Goal: Task Accomplishment & Management: Use online tool/utility

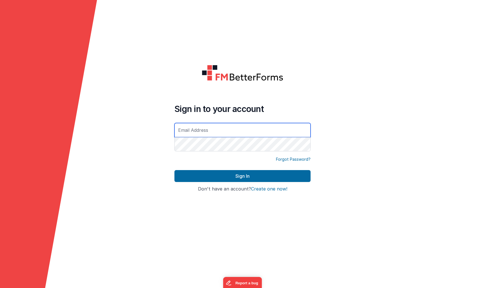
type input "[EMAIL_ADDRESS][DOMAIN_NAME]"
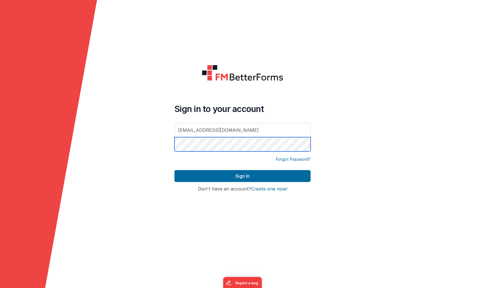
click at [243, 176] on button "Sign In" at bounding box center [243, 176] width 136 height 12
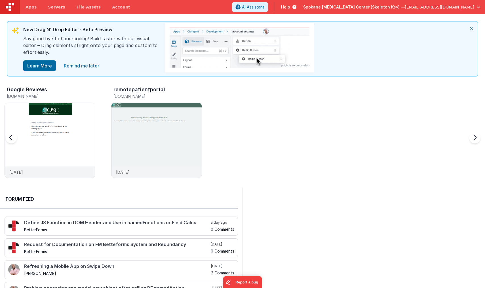
scroll to position [3, 0]
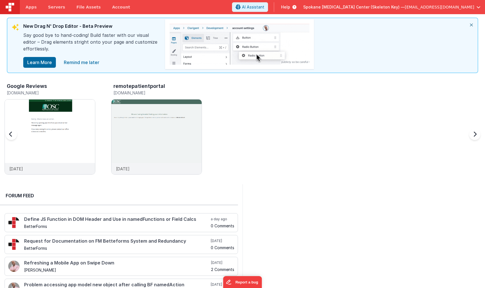
click at [32, 87] on h3 "Google Reviews" at bounding box center [27, 86] width 40 height 6
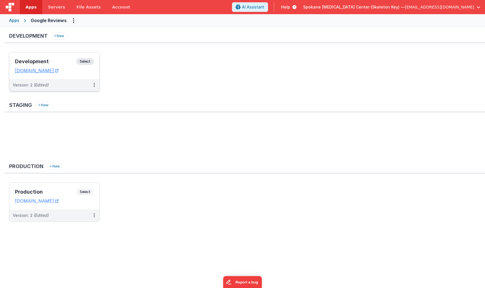
click at [84, 61] on span "Select" at bounding box center [85, 61] width 18 height 7
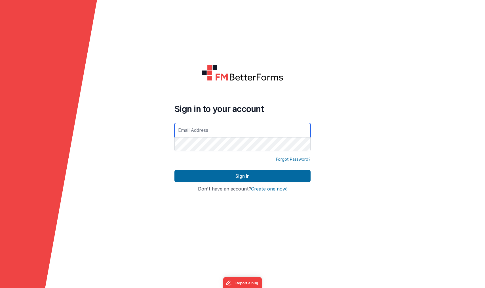
type input "[EMAIL_ADDRESS][DOMAIN_NAME]"
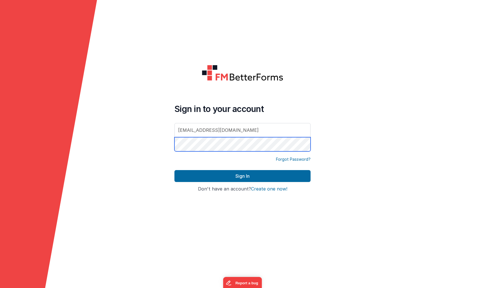
click at [243, 176] on button "Sign In" at bounding box center [243, 176] width 136 height 12
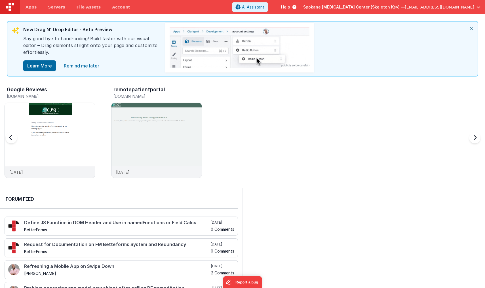
click at [41, 88] on h3 "Google Reviews" at bounding box center [27, 90] width 40 height 6
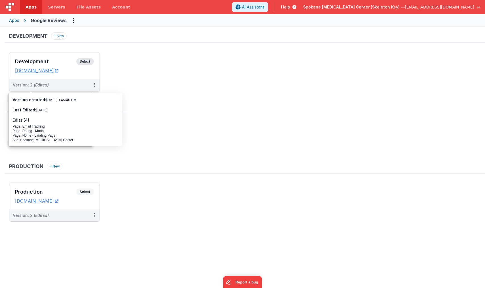
click at [83, 60] on span "Select" at bounding box center [85, 61] width 18 height 7
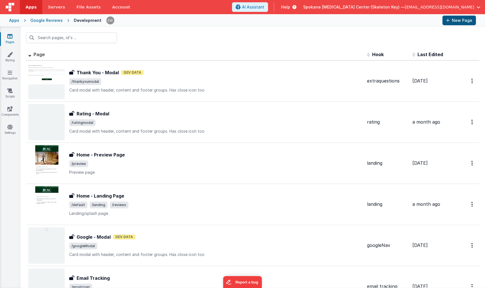
click at [457, 20] on button "New Page" at bounding box center [460, 21] width 34 height 10
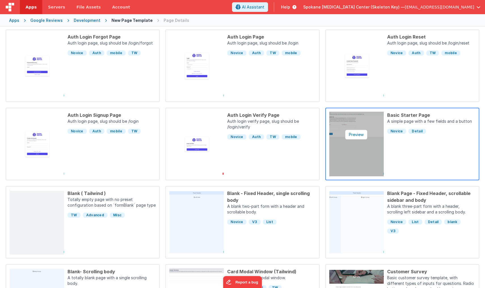
scroll to position [55, 0]
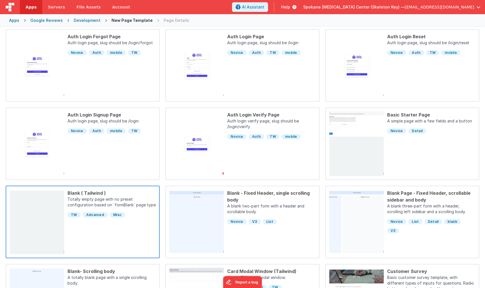
click at [86, 237] on div "Blank ( Tailwind ) Totally empty page with no preset configuration based on `fo…" at bounding box center [110, 222] width 92 height 65
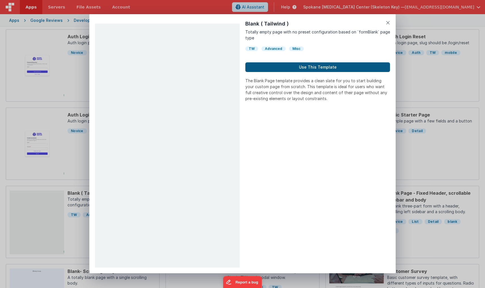
click at [305, 68] on button "Use This Template" at bounding box center [318, 67] width 145 height 10
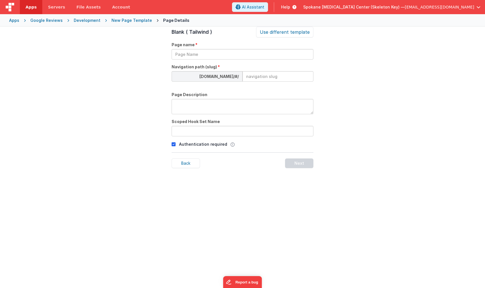
scroll to position [19, 0]
click at [236, 56] on input "text" at bounding box center [243, 54] width 142 height 11
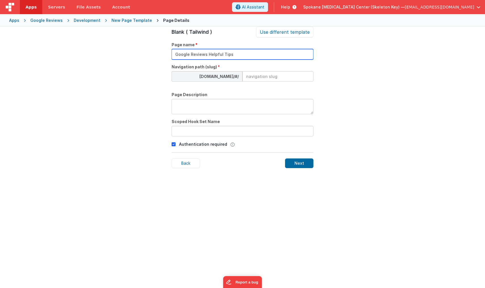
type input "Google Reviews Helpful Tips"
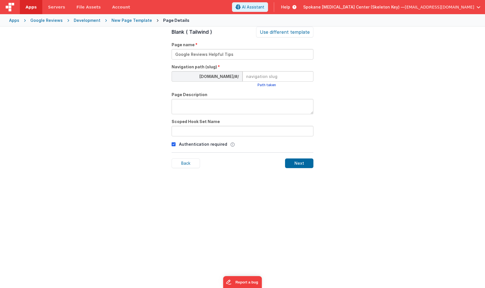
type input "h"
type input "googlehelp"
click at [196, 132] on input "text" at bounding box center [243, 131] width 142 height 11
click at [173, 145] on icon at bounding box center [174, 144] width 4 height 7
click at [299, 163] on div "Next" at bounding box center [299, 164] width 28 height 10
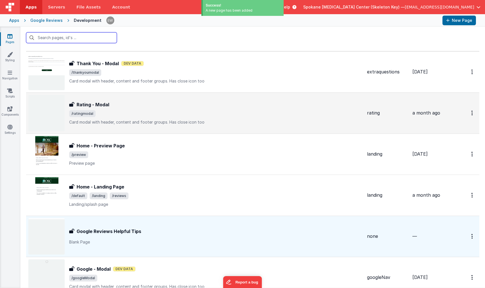
scroll to position [5, 0]
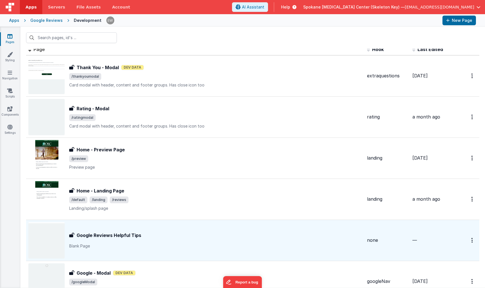
click at [98, 234] on h3 "Google Reviews Helpful Tips" at bounding box center [109, 235] width 65 height 7
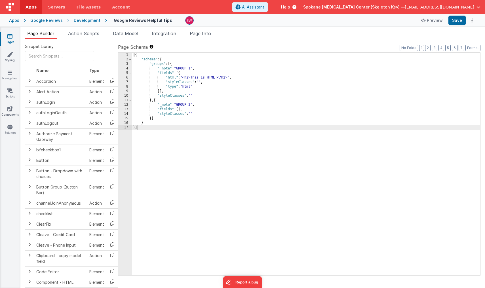
click at [181, 76] on div "[{ "schema" : { "groups" : [{ "_note" : "GROUP 1" , "fields" : [{ "html" : "<h2…" at bounding box center [306, 169] width 349 height 232
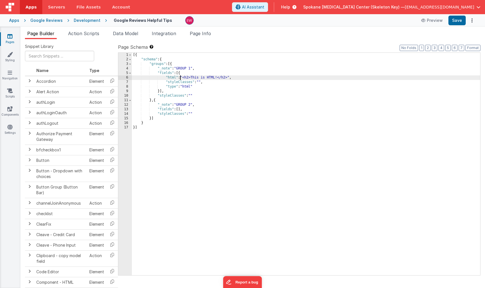
click at [122, 77] on div "6" at bounding box center [125, 78] width 14 height 5
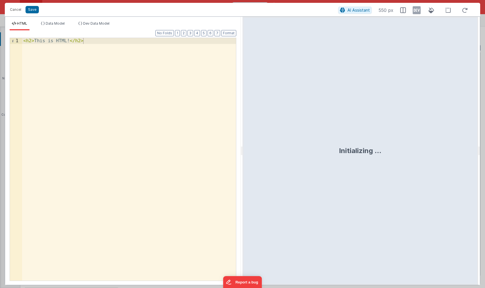
click at [116, 59] on div "< h2 > This is HTML! </ h2 >" at bounding box center [129, 165] width 214 height 255
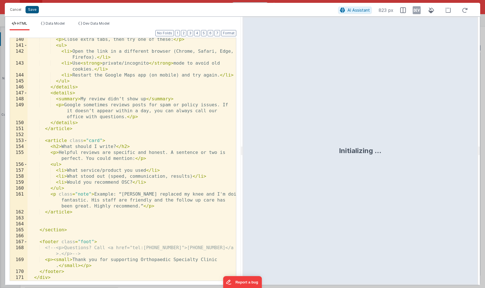
click at [33, 11] on button "Save" at bounding box center [32, 9] width 13 height 7
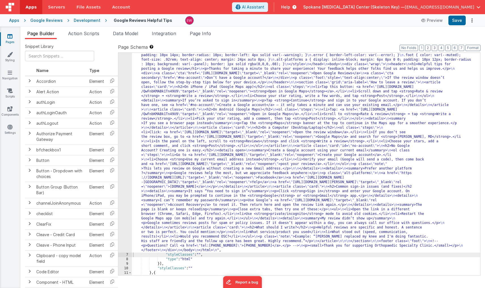
scroll to position [0, 0]
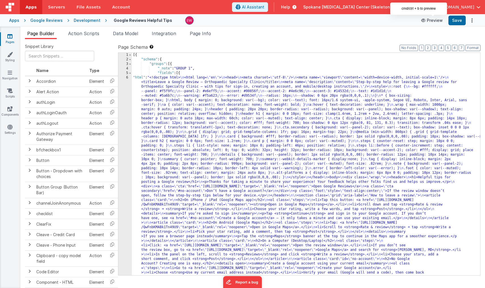
click at [436, 21] on button "Preview" at bounding box center [432, 20] width 28 height 9
click at [455, 20] on button "Save" at bounding box center [457, 21] width 17 height 10
click at [437, 21] on button "Preview" at bounding box center [432, 20] width 28 height 9
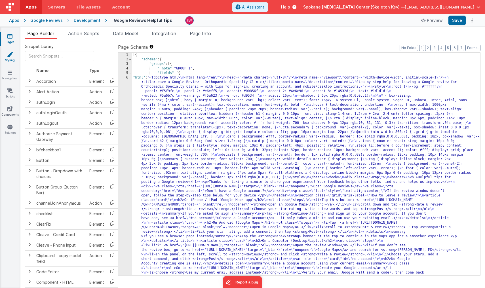
click at [12, 55] on icon at bounding box center [10, 55] width 6 height 6
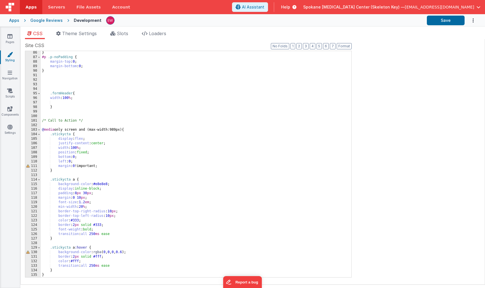
scroll to position [386, 0]
click at [53, 276] on div "} #p .p-noPadding { margin-top : 0 ; margin-bottom : 0 ; } .formHeader { width …" at bounding box center [196, 169] width 311 height 236
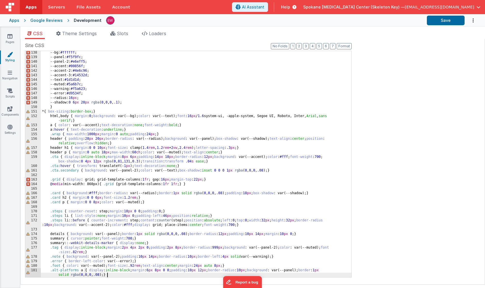
scroll to position [623, 0]
click at [447, 23] on button "Save" at bounding box center [446, 21] width 38 height 10
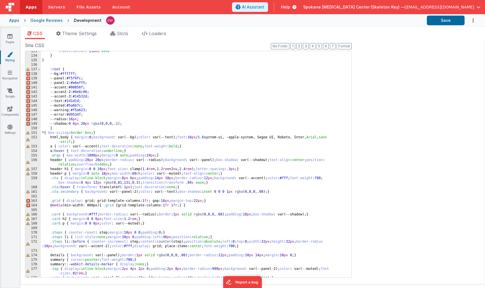
scroll to position [602, 0]
click at [49, 20] on div "Google Reviews" at bounding box center [46, 21] width 32 height 6
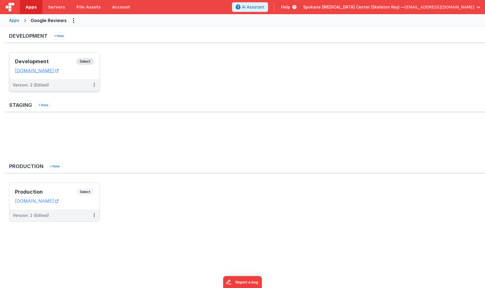
click at [83, 61] on span "Select" at bounding box center [85, 61] width 18 height 7
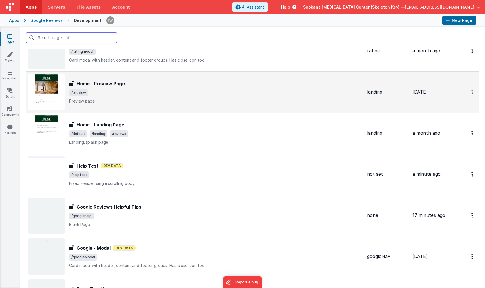
scroll to position [83, 0]
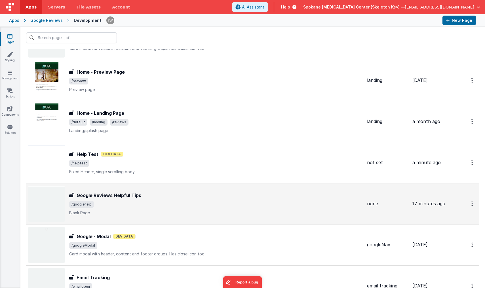
click at [128, 197] on h3 "Google Reviews Helpful Tips" at bounding box center [109, 195] width 65 height 7
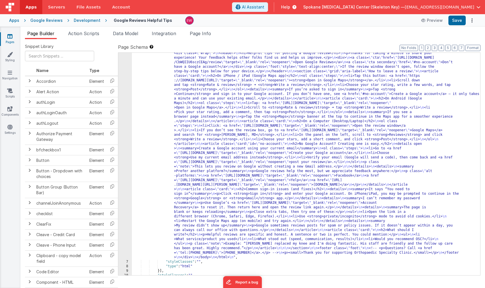
scroll to position [172, 0]
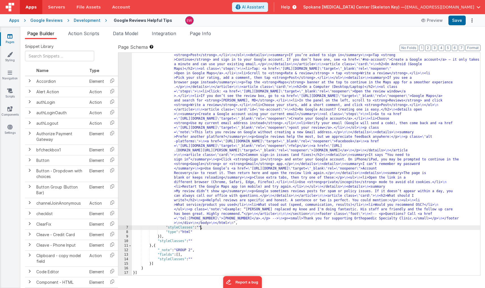
click at [201, 227] on div ""html" : "<!doctype html> \n <html lang= \" en \" > \n <head> \n <meta charset=…" at bounding box center [306, 178] width 349 height 550
click at [457, 20] on button "Save" at bounding box center [457, 21] width 17 height 10
click at [221, 226] on div ""html" : "<!doctype html> \n <html lang= \" en \" > \n <head> \n <meta charset=…" at bounding box center [306, 178] width 349 height 550
click at [222, 228] on div ""html" : "<!doctype html> \n <html lang= \" en \" > \n <head> \n <meta charset=…" at bounding box center [306, 178] width 349 height 550
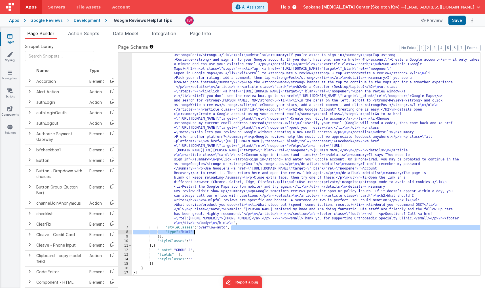
click at [261, 230] on div ""html" : "<!doctype html> \n <html lang= \" en \" > \n <head> \n <meta charset=…" at bounding box center [306, 178] width 349 height 550
click at [459, 20] on button "Save" at bounding box center [457, 21] width 17 height 10
click at [431, 21] on button "Preview" at bounding box center [432, 20] width 28 height 9
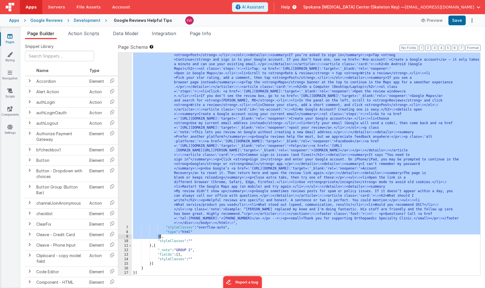
drag, startPoint x: 180, startPoint y: 72, endPoint x: 159, endPoint y: 238, distance: 166.8
click at [159, 238] on div ""html" : "<!doctype html> \n <html lang= \" en \" > \n <head> \n <meta charset=…" at bounding box center [306, 178] width 349 height 550
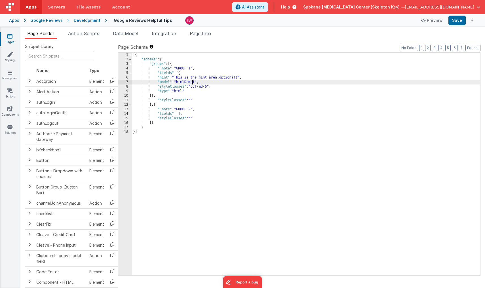
click at [192, 82] on div "[{ "schema" : { "groups" : [{ "_note" : "GROUP 1" , "fields" : [{ "hint" : "Thi…" at bounding box center [306, 169] width 349 height 232
click at [130, 34] on span "Data Model" at bounding box center [125, 34] width 25 height 6
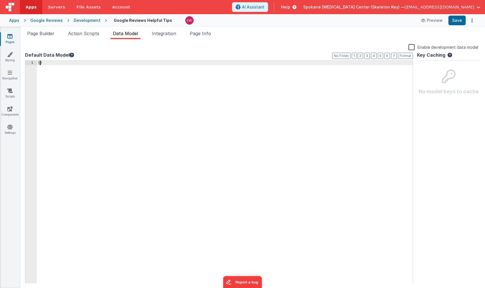
click at [40, 64] on div "{ }" at bounding box center [225, 177] width 376 height 232
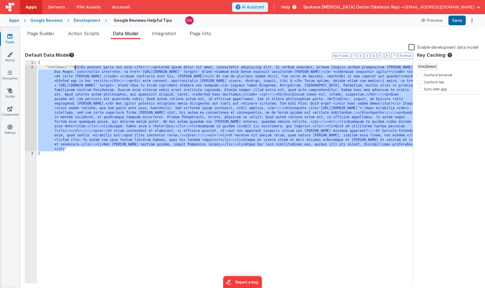
drag, startPoint x: 65, startPoint y: 149, endPoint x: 76, endPoint y: 68, distance: 81.9
click at [76, 68] on div "{ "htmlDemo1" : "<h1>Ea possunt paria non esse.</h1> \n\n <p>Lorem ipsum dolor …" at bounding box center [225, 177] width 376 height 232
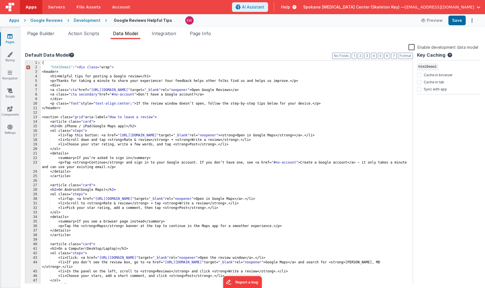
scroll to position [0, 0]
click at [104, 101] on div "{ "htmlDemo1" : "<div class=" wrap "> <header> <h 1 >Helpful tips for posting a…" at bounding box center [227, 177] width 372 height 232
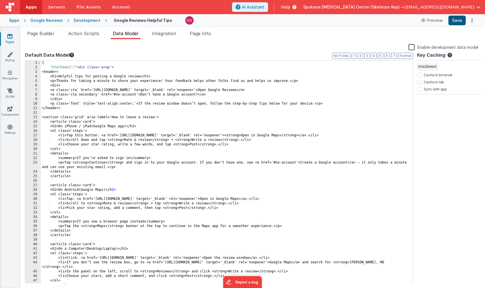
click at [457, 19] on button "Save" at bounding box center [457, 21] width 17 height 10
click at [49, 34] on span "Page Builder" at bounding box center [40, 34] width 27 height 6
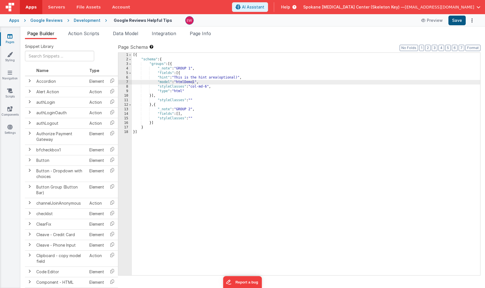
click at [456, 20] on button "Save" at bounding box center [457, 21] width 17 height 10
click at [439, 20] on button "Preview" at bounding box center [432, 20] width 28 height 9
click at [129, 33] on span "Data Model" at bounding box center [125, 34] width 25 height 6
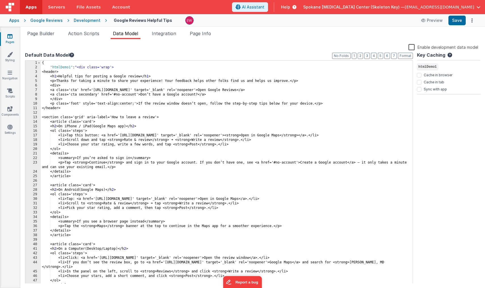
click at [130, 91] on div "{ "htmlDemo1" : "<div class='wrap'> <header> <h 1 >Helpful tips for posting a G…" at bounding box center [227, 177] width 372 height 232
click at [119, 68] on div "{ "htmlDemo1" : "<div class='wrap'> <header> <h 1 >Helpful tips for posting a G…" at bounding box center [227, 177] width 372 height 232
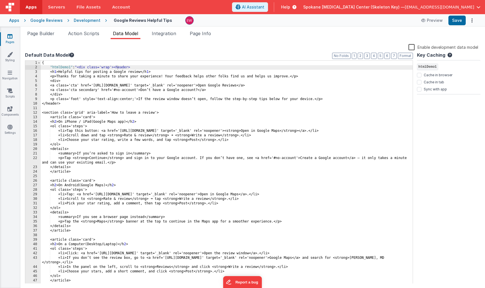
click at [142, 58] on label "Default Data Model" at bounding box center [219, 55] width 388 height 7
click at [153, 70] on div "{ "htmlDemo1" : "<div class='wrap'><header> <h 1 >Helpful tips for posting a Go…" at bounding box center [227, 177] width 372 height 232
click at [148, 69] on div "{ "htmlDemo1" : "<div class='wrap'><header> <h 1 >Helpful tips for posting a Go…" at bounding box center [227, 177] width 372 height 232
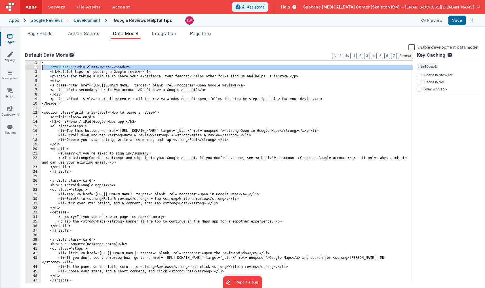
click at [30, 68] on div "2" at bounding box center [33, 67] width 16 height 5
click at [32, 67] on div "2" at bounding box center [33, 67] width 16 height 5
click at [29, 67] on div "2" at bounding box center [33, 67] width 16 height 5
click at [29, 66] on div "2" at bounding box center [33, 67] width 16 height 5
click at [35, 67] on div "2" at bounding box center [33, 67] width 16 height 5
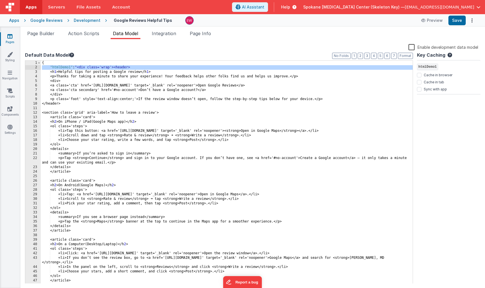
click at [72, 54] on icon at bounding box center [72, 55] width 5 height 5
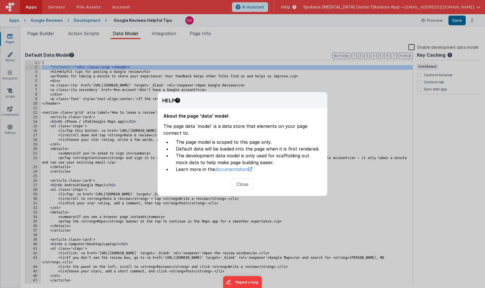
click at [245, 185] on button "Close" at bounding box center [243, 185] width 22 height 12
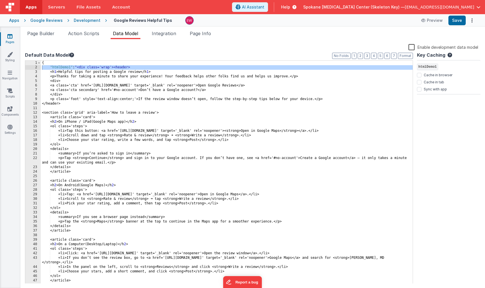
click at [126, 85] on div "{ "htmlDemo1" : "<div class='wrap'><header> <h 1 >Helpful tips for posting a Go…" at bounding box center [227, 177] width 372 height 232
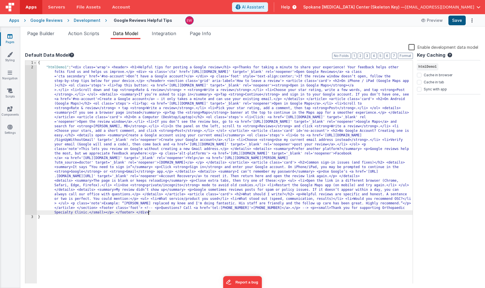
click at [459, 21] on button "Save" at bounding box center [457, 21] width 17 height 10
click at [49, 33] on span "Page Builder" at bounding box center [40, 34] width 27 height 6
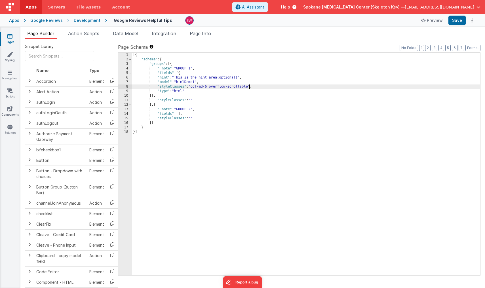
click at [208, 87] on div "[{ "schema" : { "groups" : [{ "_note" : "GROUP 1" , "fields" : [{ "hint" : "Thi…" at bounding box center [306, 169] width 349 height 232
click at [456, 21] on button "Save" at bounding box center [457, 21] width 17 height 10
click at [265, 8] on span "AI Assistant" at bounding box center [253, 7] width 22 height 6
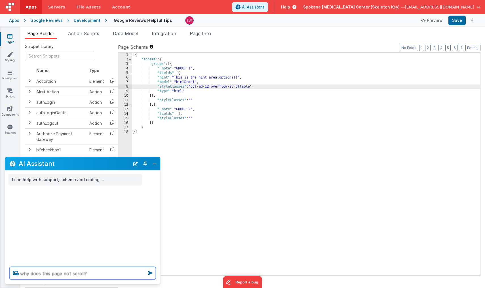
type textarea "why does this page not scroll?"
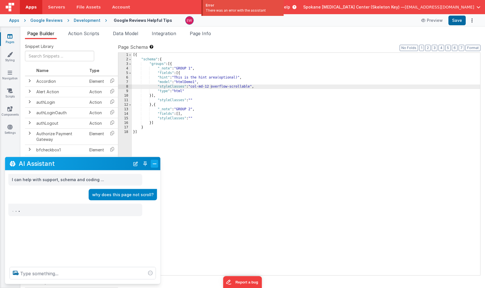
click at [154, 163] on button "Close" at bounding box center [154, 164] width 7 height 8
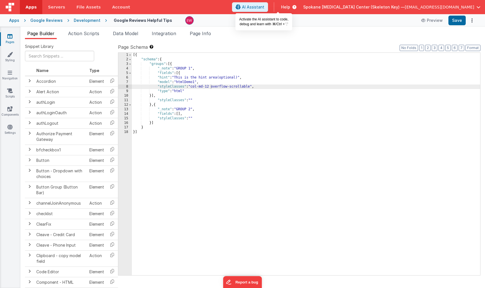
click at [265, 7] on span "AI Assistant" at bounding box center [253, 7] width 22 height 6
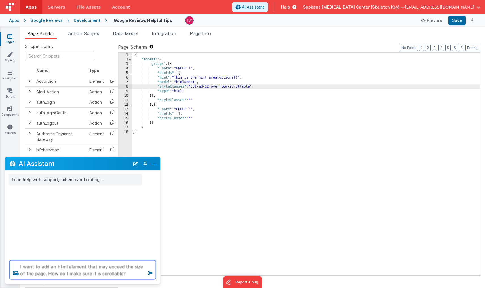
type textarea "I want to add an html element that may exceed the size of the page. How do I ma…"
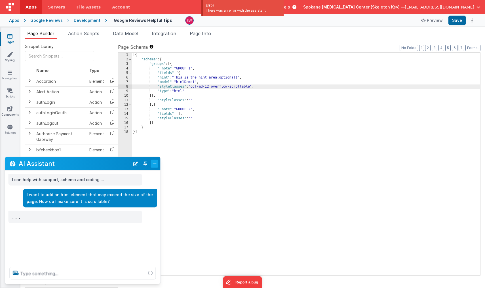
click at [155, 165] on button "Close" at bounding box center [154, 164] width 7 height 8
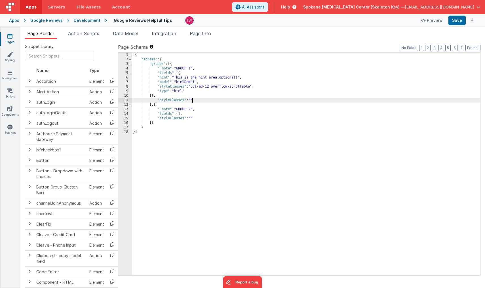
click at [192, 101] on div "[{ "schema" : { "groups" : [{ "_note" : "GROUP 1" , "fields" : [{ "hint" : "Thi…" at bounding box center [306, 169] width 349 height 232
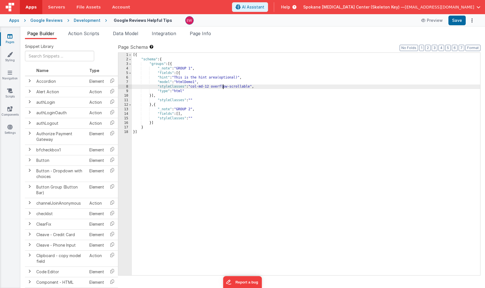
click at [223, 87] on div "[{ "schema" : { "groups" : [{ "_note" : "GROUP 1" , "fields" : [{ "hint" : "Thi…" at bounding box center [306, 169] width 349 height 232
drag, startPoint x: 223, startPoint y: 87, endPoint x: 243, endPoint y: 85, distance: 20.3
click at [243, 85] on div "[{ "schema" : { "groups" : [{ "_note" : "GROUP 1" , "fields" : [{ "hint" : "Thi…" at bounding box center [306, 169] width 349 height 232
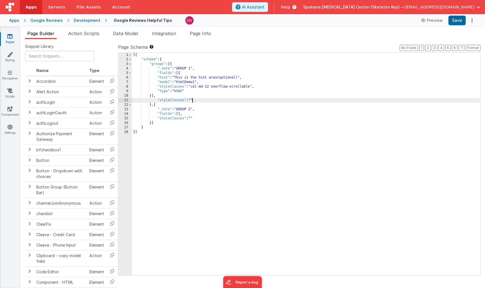
click at [192, 100] on div "[{ "schema" : { "groups" : [{ "_note" : "GROUP 1" , "fields" : [{ "hint" : "Thi…" at bounding box center [306, 169] width 349 height 232
click at [457, 21] on button "Save" at bounding box center [457, 21] width 17 height 10
click at [152, 95] on div "[{ "schema" : { "groups" : [{ "_note" : "GROUP 1" , "fields" : [{ "hint" : "Thi…" at bounding box center [306, 169] width 349 height 232
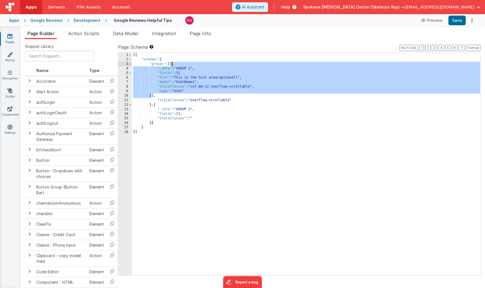
drag, startPoint x: 151, startPoint y: 96, endPoint x: 172, endPoint y: 64, distance: 38.2
click at [172, 64] on div "[{ "schema" : { "groups" : [{ "_note" : "GROUP 1" , "fields" : [{ "hint" : "Thi…" at bounding box center [306, 169] width 349 height 232
click at [178, 77] on div "[{ "schema" : { "groups" : [{ "_note" : "GROUP 1" , "fields" : [{ "hint" : "Thi…" at bounding box center [306, 169] width 349 height 232
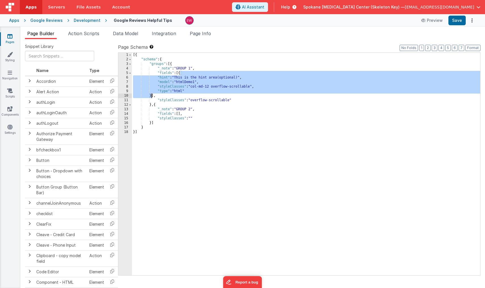
drag, startPoint x: 181, startPoint y: 73, endPoint x: 151, endPoint y: 97, distance: 38.1
click at [151, 97] on div "[{ "schema" : { "groups" : [{ "_note" : "GROUP 1" , "fields" : [{ "hint" : "Thi…" at bounding box center [306, 169] width 349 height 232
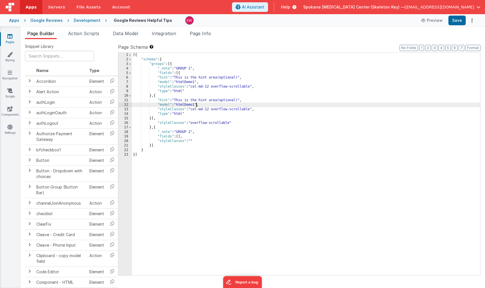
drag, startPoint x: 196, startPoint y: 104, endPoint x: 216, endPoint y: 178, distance: 76.5
click at [196, 105] on div "[{ "schema" : { "groups" : [{ "_note" : "GROUP 1" , "fields" : [{ "hint" : "Thi…" at bounding box center [306, 169] width 349 height 232
click at [457, 20] on button "Save" at bounding box center [457, 21] width 17 height 10
click at [135, 33] on span "Data Model" at bounding box center [125, 34] width 25 height 6
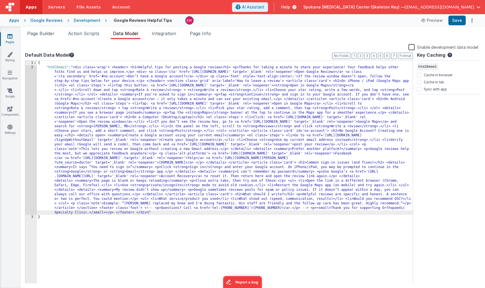
click at [159, 213] on div "{ "htmlDemo1" : "<div class='wrap'> <header> <h1>Helpful tips for posting a Goo…" at bounding box center [225, 177] width 376 height 232
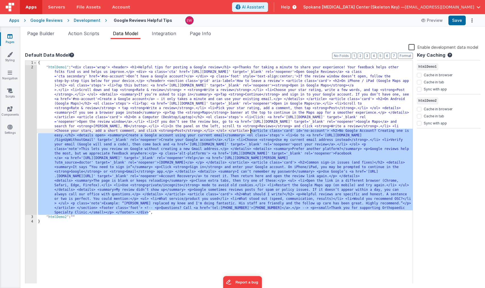
drag, startPoint x: 148, startPoint y: 213, endPoint x: 251, endPoint y: 132, distance: 131.2
click at [251, 132] on div "{ "htmlDemo1" : "<div class='wrap'> <header> <h1>Helpful tips for posting a Goo…" at bounding box center [225, 177] width 376 height 232
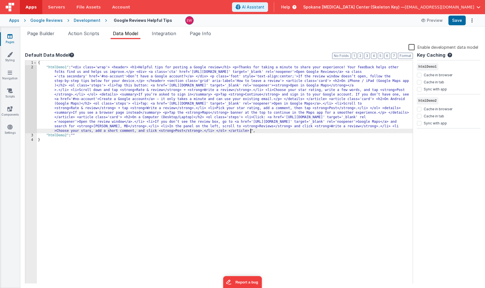
click at [76, 135] on div "{ "htmlDemo1" : "<div class='wrap'> <header> <h1>Helpful tips for posting a Goo…" at bounding box center [225, 177] width 376 height 232
drag, startPoint x: 75, startPoint y: 135, endPoint x: 80, endPoint y: 154, distance: 19.0
click at [75, 135] on div "{ "htmlDemo1" : "<div class='wrap'> <header> <h1>Helpful tips for posting a Goo…" at bounding box center [225, 177] width 376 height 232
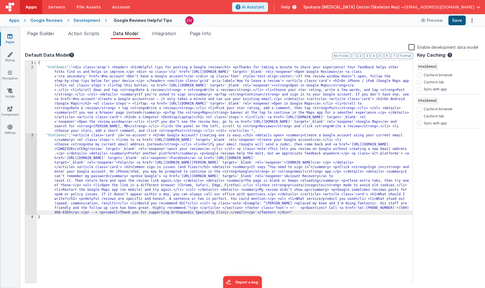
click at [459, 20] on button "Save" at bounding box center [457, 21] width 17 height 10
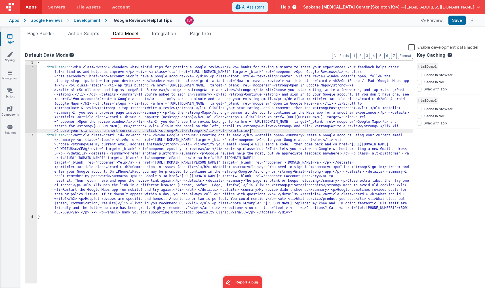
click at [250, 131] on div "{ "htmlDemo1" : "<div class='wrap'> <header> <h1>Helpful tips for posting a Goo…" at bounding box center [225, 177] width 376 height 232
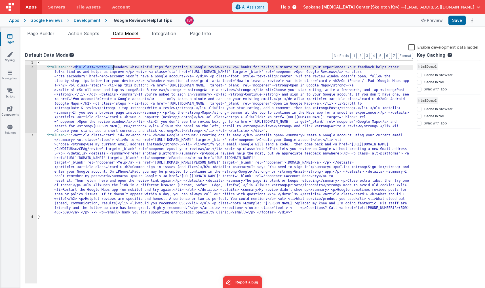
drag, startPoint x: 75, startPoint y: 68, endPoint x: 114, endPoint y: 68, distance: 38.6
click at [114, 68] on div "{ "htmlDemo1" : "<div class='wrap'> <header> <h1>Helpful tips for posting a Goo…" at bounding box center [225, 177] width 376 height 232
click at [75, 136] on div "{ "htmlDemo1" : "<div class='wrap'> <header> <h1>Helpful tips for posting a Goo…" at bounding box center [225, 177] width 376 height 232
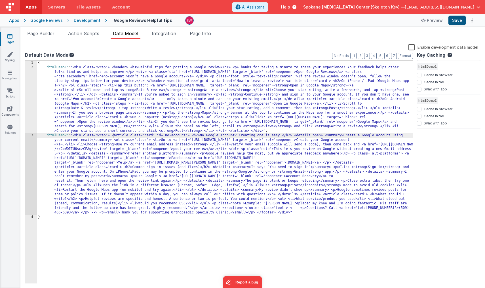
click at [460, 22] on button "Save" at bounding box center [457, 21] width 17 height 10
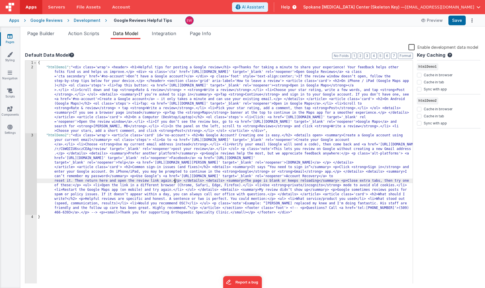
click at [175, 181] on div "{ "htmlDemo1" : "<div class='wrap'> <header> <h1>Helpful tips for posting a Goo…" at bounding box center [225, 177] width 376 height 232
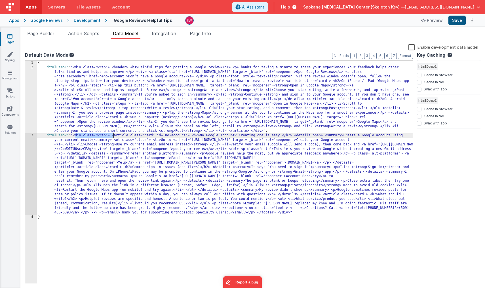
click at [461, 24] on button "Save" at bounding box center [457, 21] width 17 height 10
click at [219, 153] on div "{ "htmlDemo1" : "<div class='wrap'> <header> <h1>Helpful tips for posting a Goo…" at bounding box center [225, 177] width 376 height 232
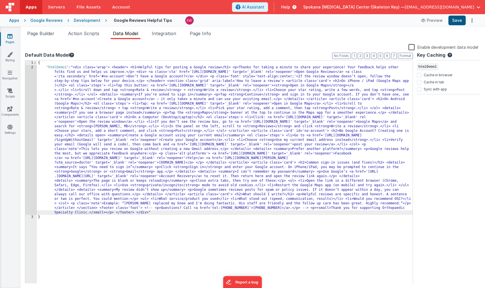
click at [455, 22] on button "Save" at bounding box center [457, 21] width 17 height 10
click at [50, 34] on span "Page Builder" at bounding box center [40, 34] width 27 height 6
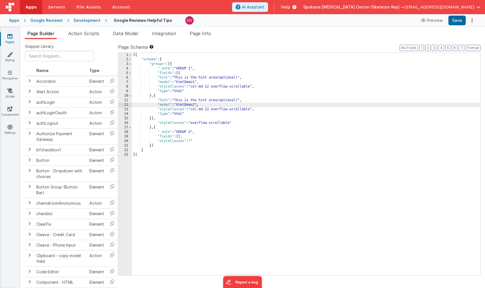
click at [217, 101] on div "[{ "schema" : { "groups" : [{ "_note" : "GROUP 1" , "fields" : [{ "hint" : "Thi…" at bounding box center [306, 169] width 349 height 232
click at [11, 56] on icon at bounding box center [10, 55] width 6 height 6
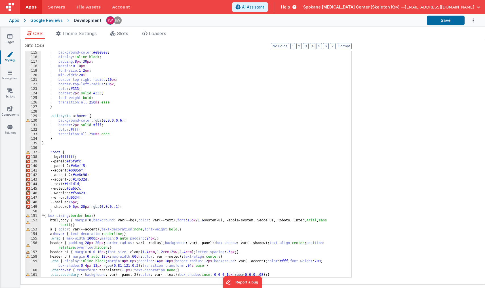
scroll to position [527, 0]
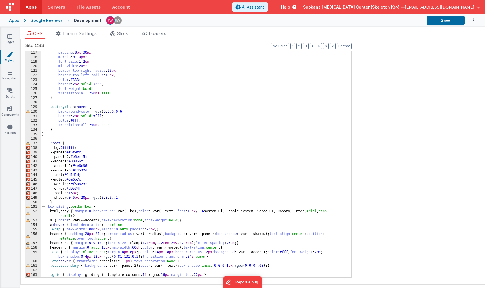
click at [57, 203] on div "padding : 8 px 30 px ; margin : 0 10 px ; font-size : 1.2 em ; min-width : 20 %…" at bounding box center [196, 169] width 311 height 236
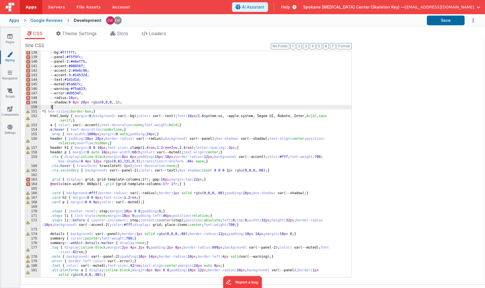
scroll to position [623, 0]
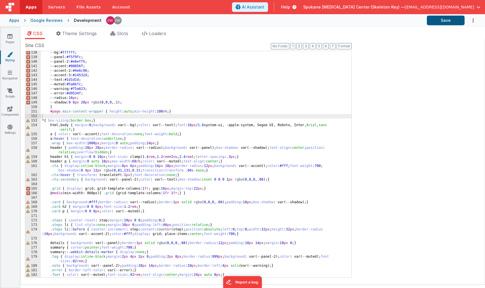
click at [455, 20] on button "Save" at bounding box center [446, 21] width 38 height 10
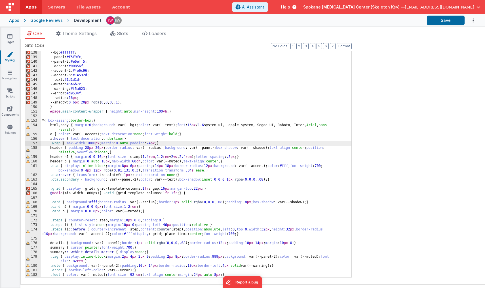
click at [173, 144] on div "--bg: #ffffff ; --panel: #f5f9fc ; --panel-2: #e6eff5 ; --accent: #00856f ; --a…" at bounding box center [196, 171] width 311 height 240
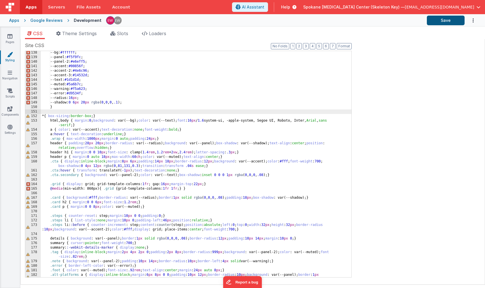
click at [440, 20] on button "Save" at bounding box center [446, 21] width 38 height 10
click at [147, 119] on div "--bg: #ffffff ; --panel: #f5f9fc ; --panel-2: #e6eff5 ; --accent: #00856f ; --a…" at bounding box center [196, 171] width 311 height 240
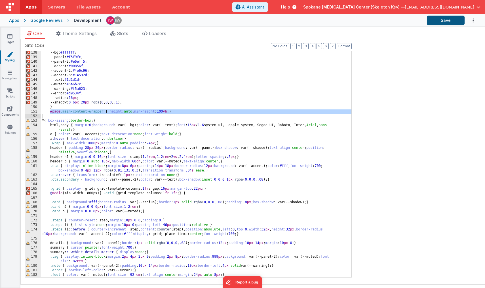
click at [444, 18] on button "Save" at bounding box center [446, 21] width 38 height 10
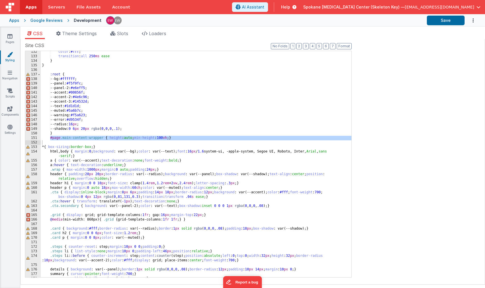
scroll to position [595, 0]
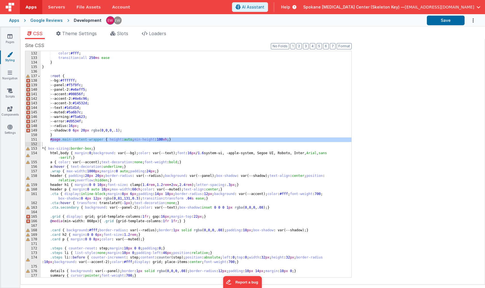
click at [39, 20] on div "Google Reviews" at bounding box center [46, 21] width 32 height 6
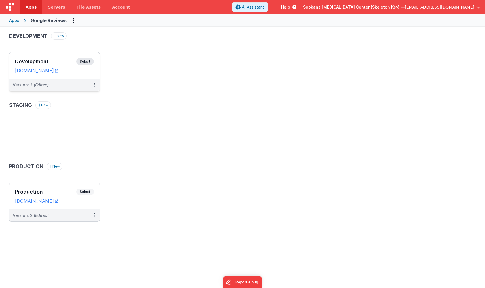
click at [88, 61] on span "Select" at bounding box center [85, 61] width 18 height 7
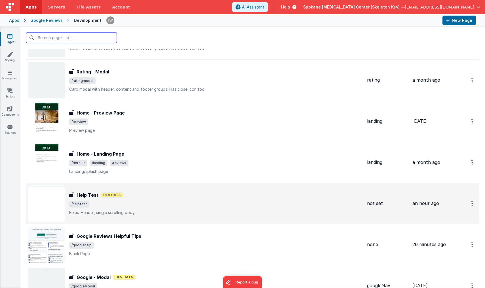
scroll to position [45, 0]
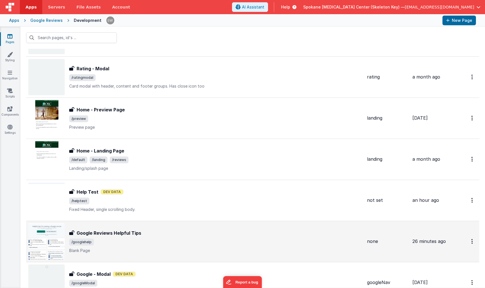
click at [119, 236] on div "Google Reviews Helpful Tips Google Reviews Helpful Tips /googlehelp Blank Page" at bounding box center [216, 242] width 294 height 24
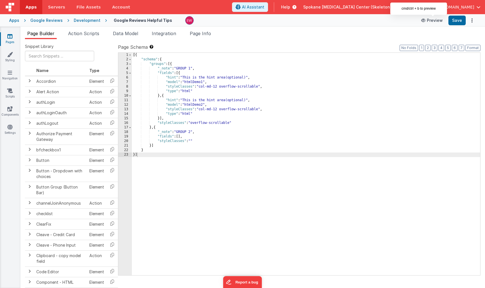
click at [436, 22] on button "Preview" at bounding box center [432, 20] width 28 height 9
click at [252, 88] on div "[{ "schema" : { "groups" : [{ "_note" : "GROUP 1" , "fields" : [{ "hint" : "Thi…" at bounding box center [306, 169] width 349 height 232
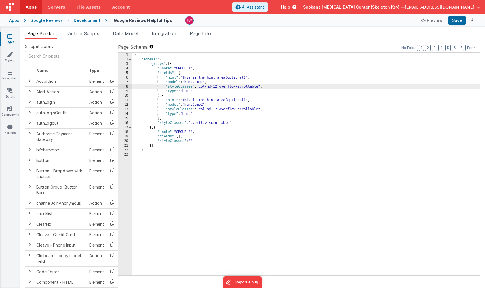
click at [252, 88] on div "[{ "schema" : { "groups" : [{ "_note" : "GROUP 1" , "fields" : [{ "hint" : "Thi…" at bounding box center [306, 169] width 349 height 232
click at [246, 86] on div "[{ "schema" : { "groups" : [{ "_note" : "GROUP 1" , "fields" : [{ "hint" : "Thi…" at bounding box center [306, 169] width 349 height 232
click at [248, 109] on div "[{ "schema" : { "groups" : [{ "_note" : "GROUP 1" , "fields" : [{ "hint" : "Thi…" at bounding box center [306, 169] width 349 height 232
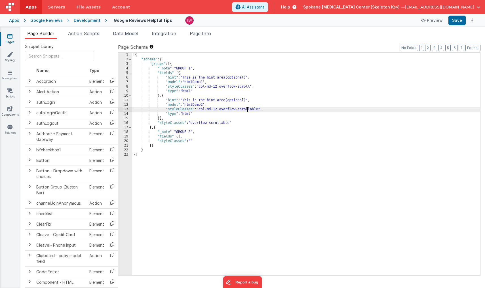
click at [248, 109] on div "[{ "schema" : { "groups" : [{ "_note" : "GROUP 1" , "fields" : [{ "hint" : "Thi…" at bounding box center [306, 169] width 349 height 232
click at [223, 123] on div "[{ "schema" : { "groups" : [{ "_note" : "GROUP 1" , "fields" : [{ "hint" : "Thi…" at bounding box center [306, 169] width 349 height 232
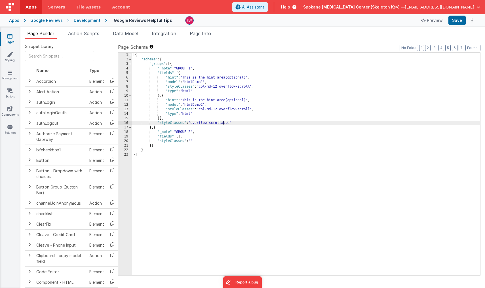
click at [223, 123] on div "[{ "schema" : { "groups" : [{ "_note" : "GROUP 1" , "fields" : [{ "hint" : "Thi…" at bounding box center [306, 169] width 349 height 232
click at [457, 22] on button "Save" at bounding box center [457, 21] width 17 height 10
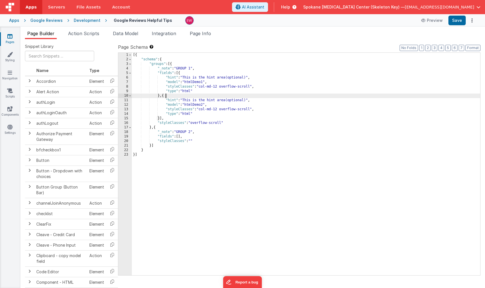
click at [213, 95] on div "[{ "schema" : { "groups" : [{ "_note" : "GROUP 1" , "fields" : [{ "hint" : "Thi…" at bounding box center [306, 169] width 349 height 232
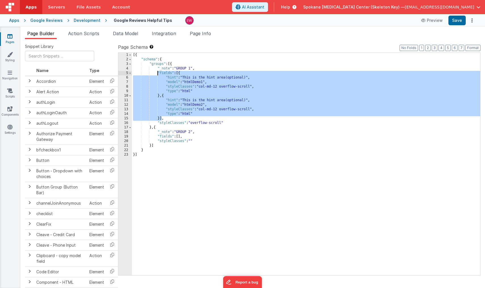
drag, startPoint x: 162, startPoint y: 119, endPoint x: 158, endPoint y: 72, distance: 47.0
click at [158, 72] on div "[{ "schema" : { "groups" : [{ "_note" : "GROUP 1" , "fields" : [{ "hint" : "Thi…" at bounding box center [306, 169] width 349 height 232
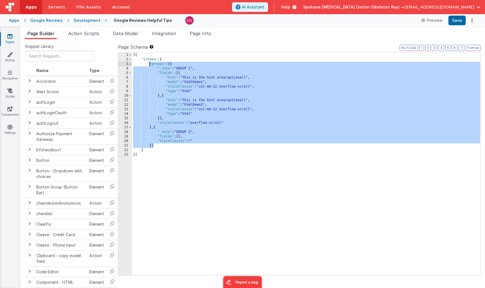
drag, startPoint x: 154, startPoint y: 146, endPoint x: 150, endPoint y: 65, distance: 80.7
click at [150, 65] on div "[{ "schema" : { "groups" : [{ "_note" : "GROUP 1" , "fields" : [{ "hint" : "Thi…" at bounding box center [306, 169] width 349 height 232
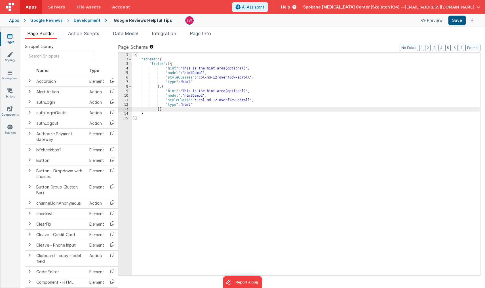
click at [458, 20] on button "Save" at bounding box center [457, 21] width 17 height 10
click at [118, 33] on span "Data Model" at bounding box center [125, 34] width 25 height 6
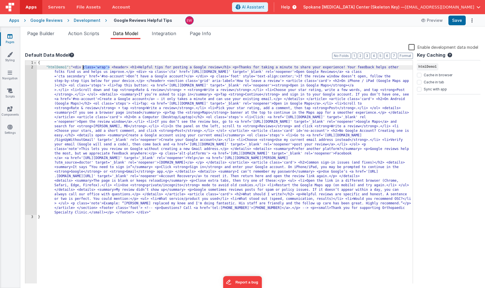
drag, startPoint x: 110, startPoint y: 68, endPoint x: 84, endPoint y: 67, distance: 25.8
click at [84, 67] on div "{ "htmlDemo1" : "<div class='wrap'> <header> <h1>Helpful tips for posting a Goo…" at bounding box center [225, 177] width 376 height 232
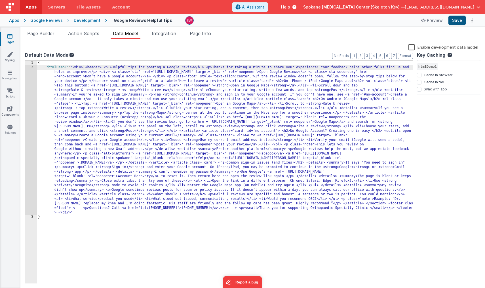
click at [458, 20] on button "Save" at bounding box center [457, 21] width 17 height 10
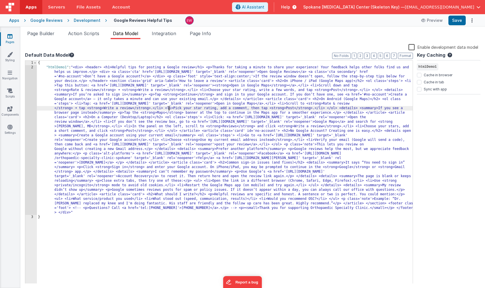
click at [170, 107] on div "{ "htmlDemo1" : "<div> <header> <h1>Helpful tips for posting a Google review</h…" at bounding box center [225, 177] width 376 height 232
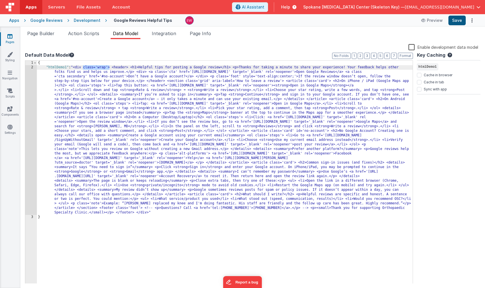
click at [459, 20] on button "Save" at bounding box center [457, 21] width 17 height 10
click at [53, 32] on span "Page Builder" at bounding box center [40, 34] width 27 height 6
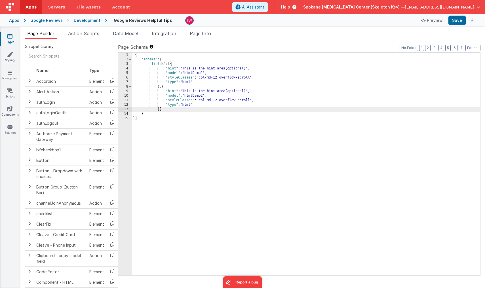
click at [162, 115] on div "[{ "schema" : { "fields" : [{ "hint" : "This is the hint area(optional)" , "mod…" at bounding box center [306, 169] width 349 height 232
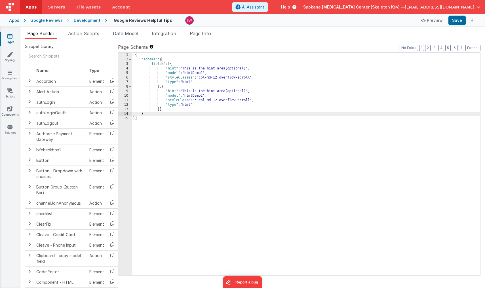
click at [173, 110] on div "[{ "schema" : { "fields" : [{ "hint" : "This is the hint area(optional)" , "mod…" at bounding box center [306, 169] width 349 height 232
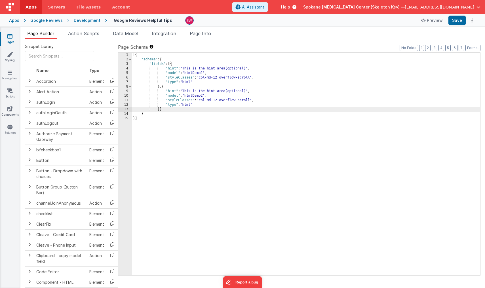
click at [152, 114] on div "[{ "schema" : { "fields" : [{ "hint" : "This is the hint area(optional)" , "mod…" at bounding box center [306, 169] width 349 height 232
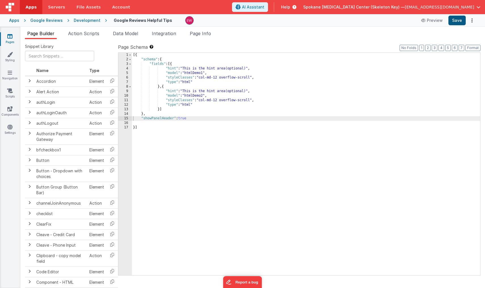
click at [460, 21] on button "Save" at bounding box center [457, 21] width 17 height 10
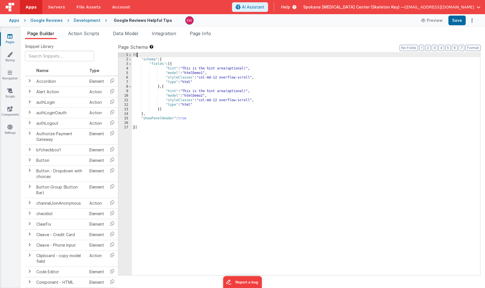
click at [152, 54] on div "[{ "schema" : { "fields" : [{ "hint" : "This is the hint area(optional)" , "mod…" at bounding box center [306, 169] width 349 height 232
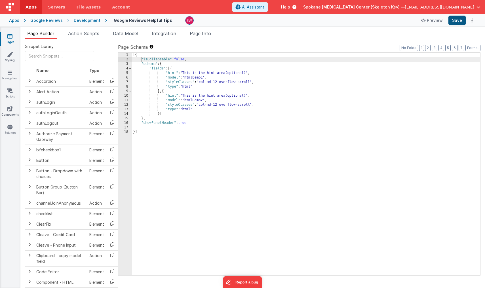
click at [459, 20] on button "Save" at bounding box center [457, 21] width 17 height 10
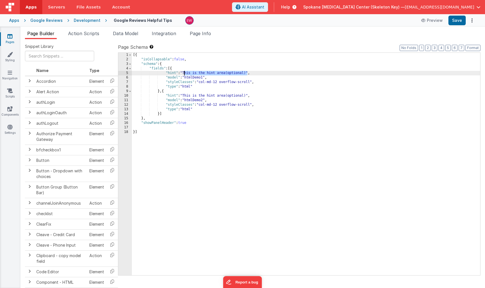
drag, startPoint x: 248, startPoint y: 73, endPoint x: 185, endPoint y: 73, distance: 63.3
click at [185, 73] on div "[{ "isCollapsable" : false , "schema" : { "fields" : [{ "hint" : "This is the h…" at bounding box center [306, 169] width 349 height 232
click at [127, 33] on span "Data Model" at bounding box center [125, 34] width 25 height 6
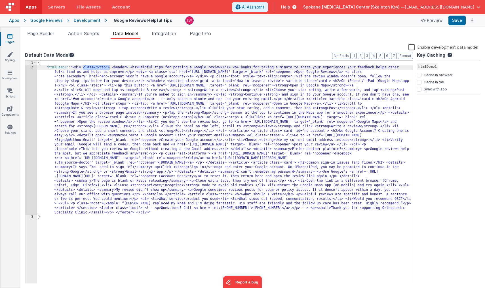
click at [122, 85] on div "{ "htmlDemo1" : "<div class='wrap'> <header> <h1>Helpful tips for posting a Goo…" at bounding box center [225, 177] width 376 height 232
click at [113, 67] on div "{ "htmlDemo1" : "<div class='wrap'> <header> <h1>Helpful tips for posting a Goo…" at bounding box center [225, 177] width 376 height 232
click at [111, 66] on div "{ "htmlDemo1" : "<div class='wrap'> <header> <h1>Helpful tips for posting a Goo…" at bounding box center [225, 177] width 376 height 232
click at [155, 213] on div "{ "htmlDemo1" : "<div class='wrap'> <header> <h1>Helpful tips for posting a Goo…" at bounding box center [225, 177] width 376 height 232
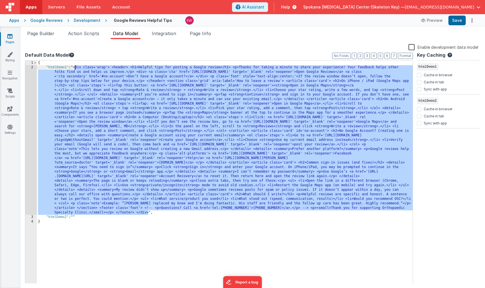
drag, startPoint x: 148, startPoint y: 213, endPoint x: 76, endPoint y: 68, distance: 162.3
click at [76, 68] on div "{ "htmlDemo1" : "<div class='wrap'> <header> <h1>Helpful tips for posting a Goo…" at bounding box center [225, 177] width 376 height 232
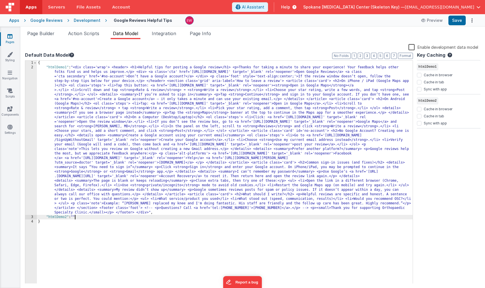
click at [74, 217] on div "{ "htmlDemo1" : "<div class='wrap'> <header> <h1>Helpful tips for posting a Goo…" at bounding box center [225, 177] width 376 height 232
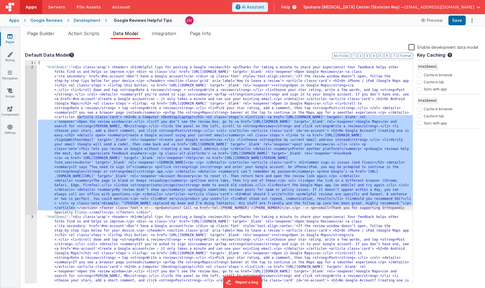
drag, startPoint x: 77, startPoint y: 118, endPoint x: 76, endPoint y: 208, distance: 90.9
click at [76, 208] on div "{ "htmlDemo1" : "<div class='wrap'> <header> <h1>Helpful tips for posting a Goo…" at bounding box center [225, 250] width 376 height 378
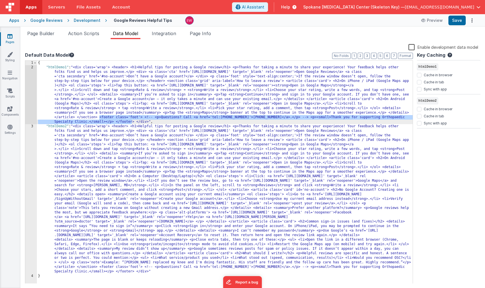
drag, startPoint x: 99, startPoint y: 118, endPoint x: 133, endPoint y: 122, distance: 33.7
click at [133, 122] on div "{ "htmlDemo1" : "<div class='wrap'> <header> <h1>Helpful tips for posting a Goo…" at bounding box center [225, 177] width 376 height 232
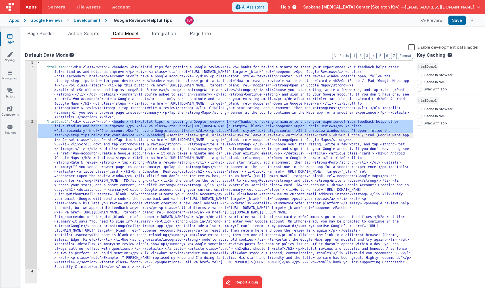
drag, startPoint x: 114, startPoint y: 122, endPoint x: 164, endPoint y: 136, distance: 51.9
click at [164, 136] on div "{ "htmlDemo1" : "<div class='wrap'> <header> <h1>Helpful tips for posting a Goo…" at bounding box center [225, 177] width 376 height 232
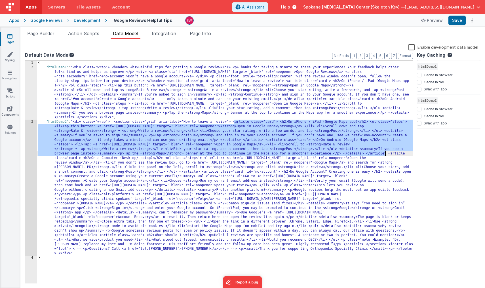
drag, startPoint x: 234, startPoint y: 122, endPoint x: 386, endPoint y: 154, distance: 155.0
click at [386, 154] on div "{ "htmlDemo1" : "<div class='wrap'> <header> <h1>Helpful tips for posting a Goo…" at bounding box center [225, 177] width 376 height 232
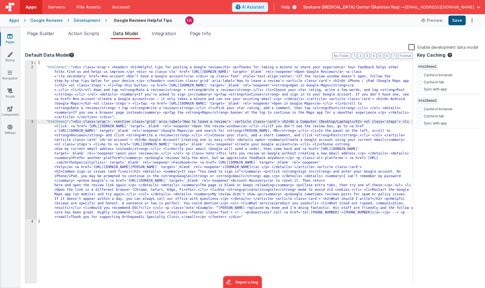
click at [460, 21] on button "Save" at bounding box center [457, 21] width 17 height 10
click at [310, 101] on div "{ "htmlDemo1" : "<div class='wrap'> <header> <h1>Helpful tips for posting a Goo…" at bounding box center [225, 177] width 376 height 232
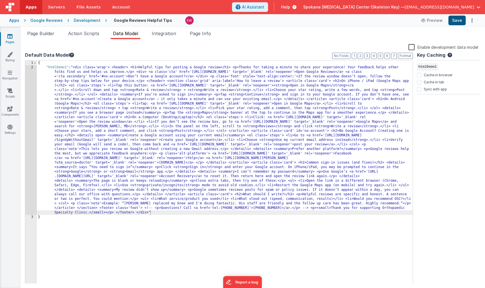
click at [458, 23] on button "Save" at bounding box center [457, 21] width 17 height 10
click at [191, 56] on label "Default Data Model" at bounding box center [219, 55] width 388 height 7
click at [9, 55] on icon at bounding box center [10, 55] width 6 height 6
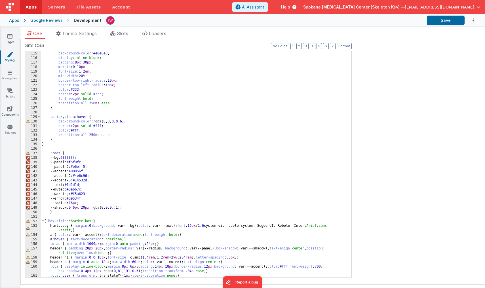
scroll to position [627, 0]
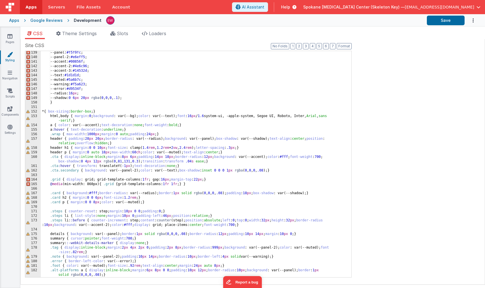
click at [99, 281] on div "Site CSS Format 7 6 5 4 3 2 1 No Folds 139 140 141 142 143 144 145 146 147 148 …" at bounding box center [188, 162] width 327 height 240
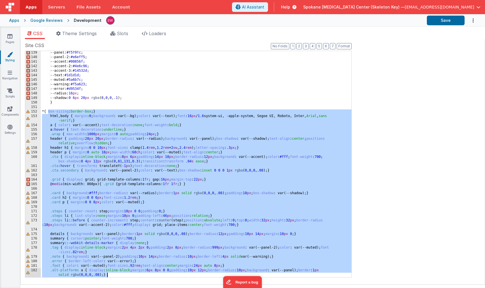
drag, startPoint x: 49, startPoint y: 111, endPoint x: 125, endPoint y: 278, distance: 183.5
click at [125, 278] on div "139 140 141 142 143 144 145 146 147 148 149 150 151 152 153 154 155 156 157 158…" at bounding box center [188, 164] width 327 height 227
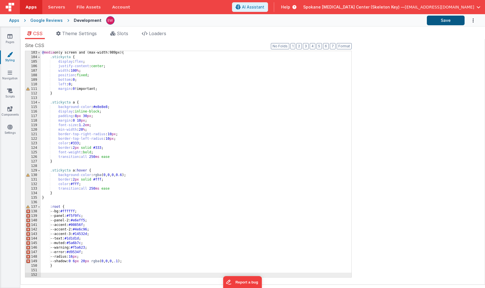
click at [442, 20] on button "Save" at bounding box center [446, 21] width 38 height 10
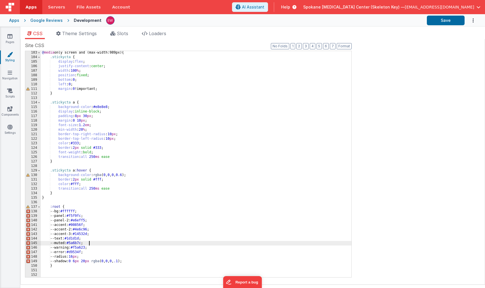
click at [194, 245] on div "@ media only screen and (max-width:989px) { .stickycta { display : flex ; justi…" at bounding box center [196, 169] width 311 height 236
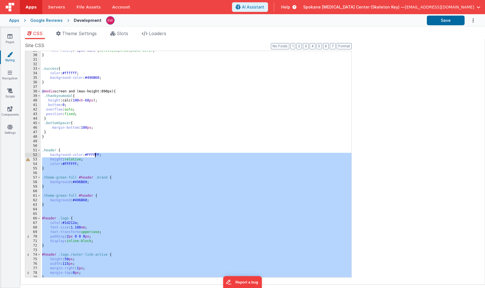
scroll to position [0, 0]
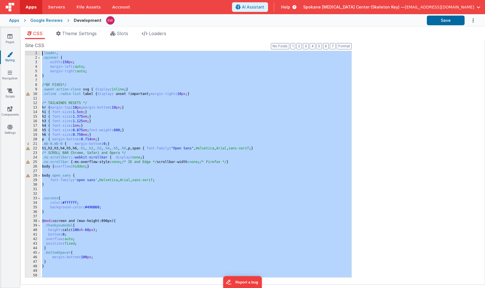
drag, startPoint x: 48, startPoint y: 261, endPoint x: 29, endPoint y: 43, distance: 218.9
click at [29, 43] on div "Site CSS Format 7 6 5 4 3 2 1 No Folds 1 2 3 4 5 6 7 8 9 10 11 12 13 14 15 16 1…" at bounding box center [188, 162] width 327 height 240
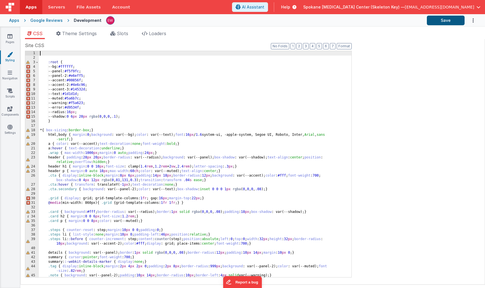
click at [443, 20] on button "Save" at bounding box center [446, 21] width 38 height 10
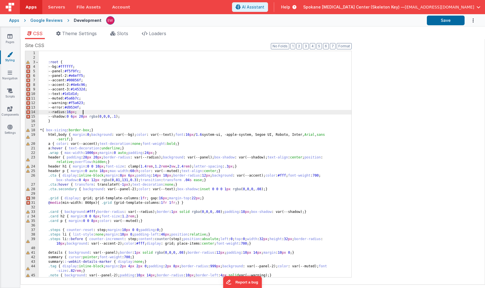
click at [241, 112] on div ":root { --bg: #ffffff ; --panel: #f5f9fc ; --panel-2: #e6eff5 ; --accent: #0085…" at bounding box center [195, 169] width 313 height 236
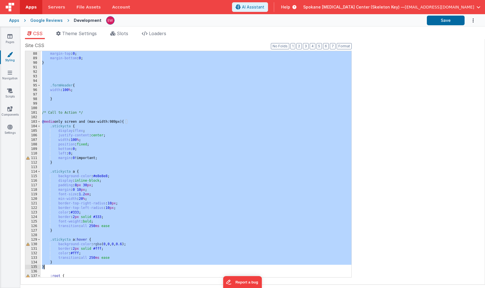
scroll to position [392, 0]
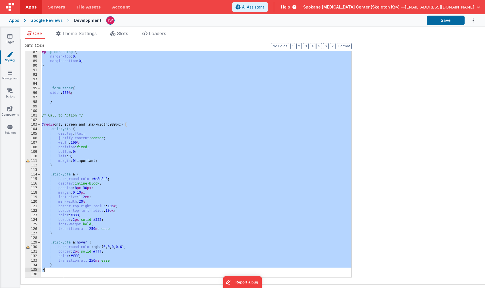
click at [200, 92] on div "#p .p-noPadding { margin-top : 0 ; margin-bottom : 0 ; } .formHeader { width : …" at bounding box center [196, 168] width 311 height 236
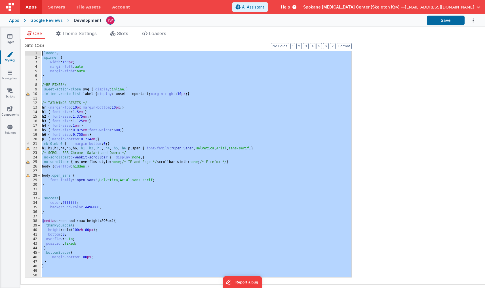
scroll to position [0, 0]
drag, startPoint x: 52, startPoint y: 184, endPoint x: 51, endPoint y: -19, distance: 203.0
click at [51, 0] on html "Apps Servers File Assets Account Some FUTURE Slot AI Assistant Help Spokane Joi…" at bounding box center [242, 144] width 485 height 288
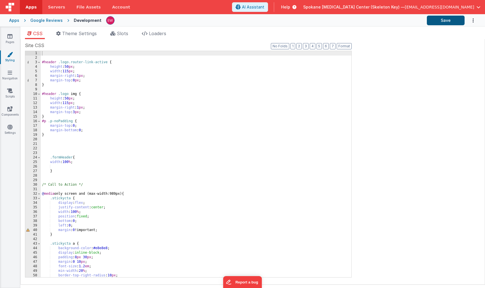
click at [449, 22] on button "Save" at bounding box center [446, 21] width 38 height 10
click at [133, 135] on div "#header .logo.router-link-active { height : 50 px ; width : 115 px ; margin-rig…" at bounding box center [196, 169] width 311 height 236
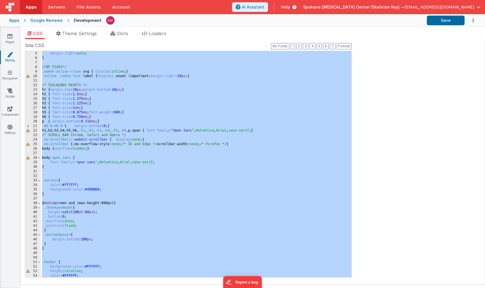
scroll to position [15, 0]
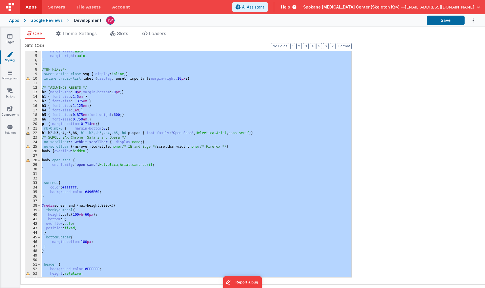
click at [49, 200] on div "margin-left : auto ; margin-right : auto ; } /*BF FIXES*/ .sweet-action-close s…" at bounding box center [196, 167] width 311 height 236
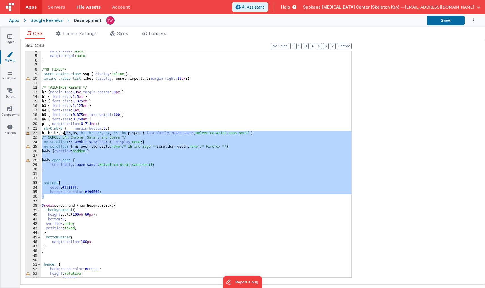
scroll to position [0, 0]
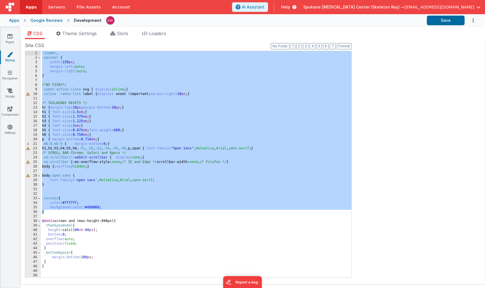
drag, startPoint x: 49, startPoint y: 197, endPoint x: 61, endPoint y: 40, distance: 157.2
click at [61, 40] on div "Site CSS Format 7 6 5 4 3 2 1 No Folds 1 2 3 4 5 6 7 8 9 10 11 12 13 14 15 16 1…" at bounding box center [252, 162] width 465 height 246
click at [74, 167] on div ".loader , .spinner { width : 150 px ; margin-left : auto ; margin-right : auto …" at bounding box center [196, 169] width 311 height 236
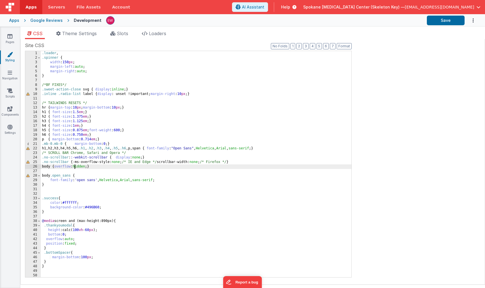
click at [74, 166] on div ".loader , .spinner { width : 150 px ; margin-left : auto ; margin-right : auto …" at bounding box center [196, 169] width 311 height 236
click at [91, 167] on div ".loader , .spinner { width : 150 px ; margin-left : auto ; margin-right : auto …" at bounding box center [196, 169] width 311 height 236
click at [43, 167] on div ".loader , .spinner { width : 150 px ; margin-left : auto ; margin-right : auto …" at bounding box center [196, 169] width 311 height 236
click at [447, 21] on button "Save" at bounding box center [446, 21] width 38 height 10
click at [12, 38] on link "Pages" at bounding box center [10, 39] width 20 height 11
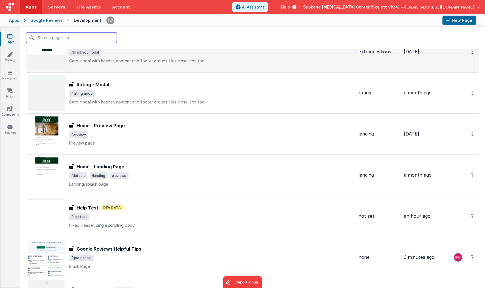
scroll to position [54, 0]
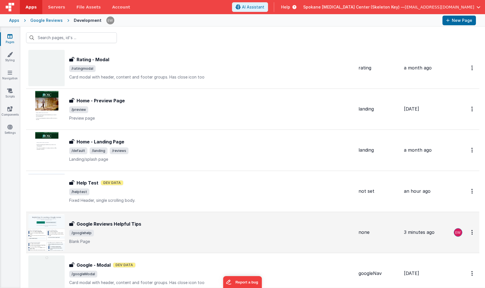
click at [106, 224] on h3 "Google Reviews Helpful Tips" at bounding box center [109, 224] width 65 height 7
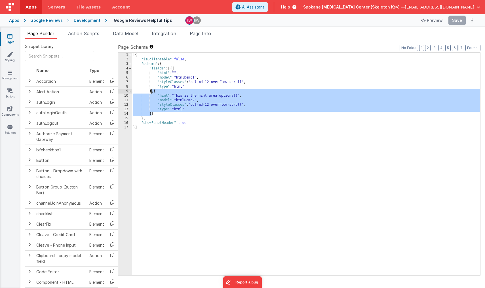
drag, startPoint x: 151, startPoint y: 114, endPoint x: 152, endPoint y: 91, distance: 23.0
click at [152, 91] on div "[{ "isCollapsable" : false , "schema" : { "fields" : [{ "hint" : "" , "model" :…" at bounding box center [306, 169] width 349 height 232
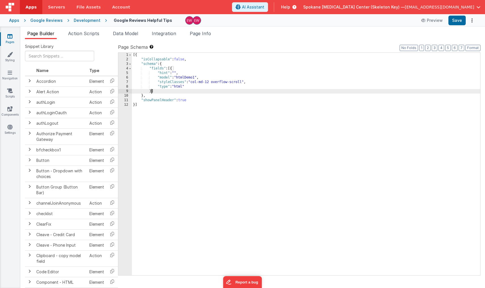
click at [363, 33] on ul "Page Builder Action Scripts Data Model Integration Page Info" at bounding box center [252, 34] width 465 height 9
click at [458, 22] on button "Save" at bounding box center [457, 21] width 17 height 10
click at [11, 58] on link "Styling" at bounding box center [10, 57] width 20 height 11
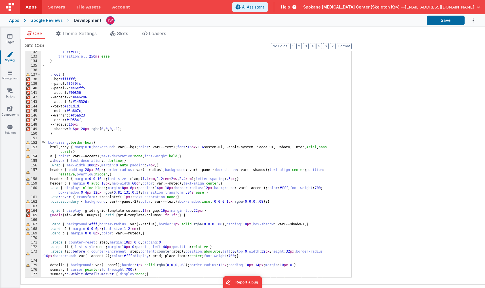
scroll to position [627, 0]
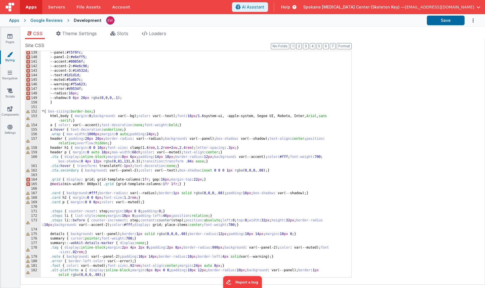
click at [196, 126] on div "--panel: #f5f9fc ; --panel-2: #e6eff5 ; --accent: #00856f ; --accent-2: #4e6c96…" at bounding box center [196, 171] width 311 height 240
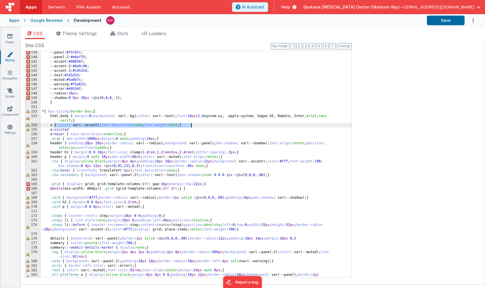
drag, startPoint x: 54, startPoint y: 125, endPoint x: 196, endPoint y: 125, distance: 142.0
click at [196, 125] on div "--panel: #f5f9fc ; --panel-2: #e6eff5 ; --accent: #00856f ; --accent-2: #4e6c96…" at bounding box center [196, 171] width 311 height 240
click at [74, 130] on div "--panel: #f5f9fc ; --panel-2: #e6eff5 ; --accent: #00856f ; --accent-2: #4e6c96…" at bounding box center [196, 171] width 311 height 240
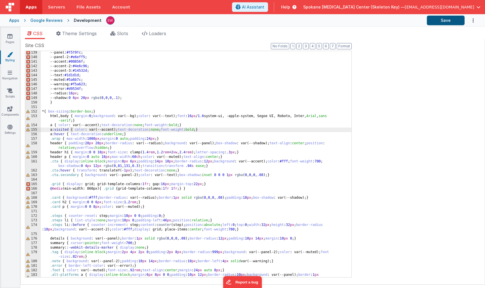
click at [439, 22] on button "Save" at bounding box center [446, 21] width 38 height 10
click at [69, 130] on div "--panel: #f5f9fc ; --panel-2: #e6eff5 ; --accent: #00856f ; --accent-2: #4e6c96…" at bounding box center [196, 171] width 311 height 240
click at [51, 130] on div "--panel: #f5f9fc ; --panel-2: #e6eff5 ; --accent: #00856f ; --accent-2: #4e6c96…" at bounding box center [196, 171] width 311 height 240
click at [75, 130] on div "--panel: #f5f9fc ; --panel-2: #e6eff5 ; --accent: #00856f ; --accent-2: #4e6c96…" at bounding box center [196, 171] width 311 height 240
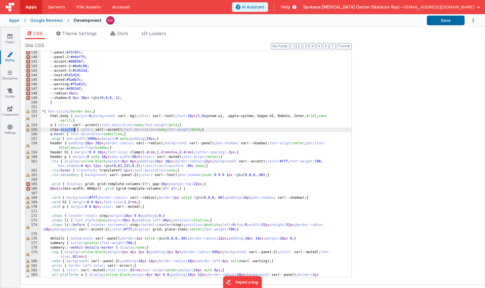
click at [75, 130] on div "--panel: #f5f9fc ; --panel-2: #e6eff5 ; --accent: #00856f ; --accent-2: #4e6c96…" at bounding box center [196, 171] width 311 height 240
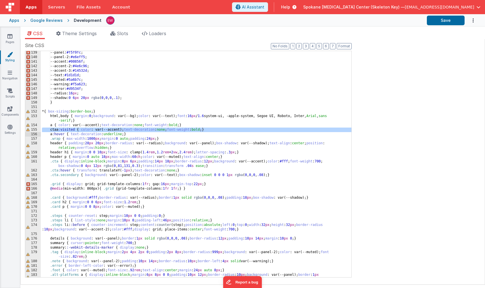
click at [57, 130] on div "--panel: #f5f9fc ; --panel-2: #e6eff5 ; --accent: #00856f ; --accent-2: #4e6c96…" at bounding box center [196, 171] width 311 height 240
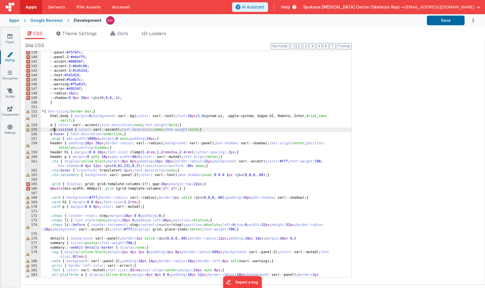
click at [109, 129] on div "--panel: #f5f9fc ; --panel-2: #e6eff5 ; --accent: #00856f ; --accent-2: #4e6c96…" at bounding box center [196, 171] width 311 height 240
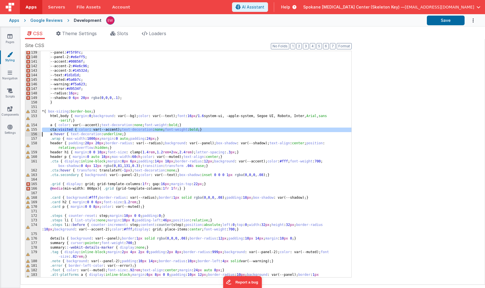
click at [109, 129] on div "--panel: #f5f9fc ; --panel-2: #e6eff5 ; --accent: #00856f ; --accent-2: #4e6c96…" at bounding box center [196, 171] width 311 height 240
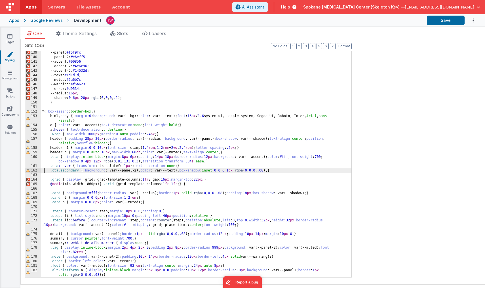
click at [44, 172] on div "--panel: #f5f9fc ; --panel-2: #e6eff5 ; --accent: #00856f ; --accent-2: #4e6c96…" at bounding box center [196, 171] width 311 height 240
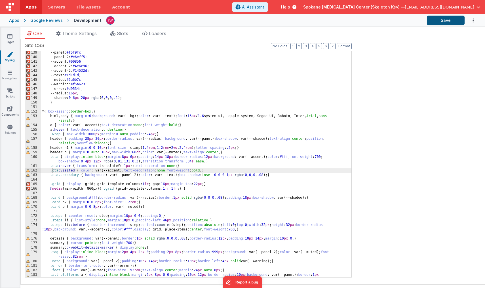
click at [441, 22] on button "Save" at bounding box center [446, 21] width 38 height 10
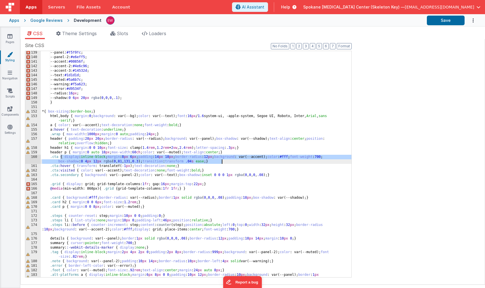
drag, startPoint x: 60, startPoint y: 156, endPoint x: 223, endPoint y: 160, distance: 163.3
click at [223, 160] on div "--panel: #f5f9fc ; --panel-2: #e6eff5 ; --accent: #00856f ; --accent-2: #4e6c96…" at bounding box center [196, 171] width 311 height 240
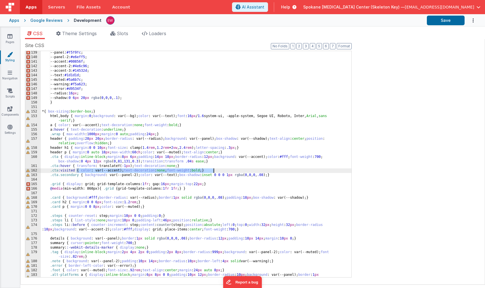
drag, startPoint x: 77, startPoint y: 170, endPoint x: 218, endPoint y: 169, distance: 141.7
click at [218, 169] on div "--panel: #f5f9fc ; --panel-2: #e6eff5 ; --accent: #00856f ; --accent-2: #4e6c96…" at bounding box center [196, 171] width 311 height 240
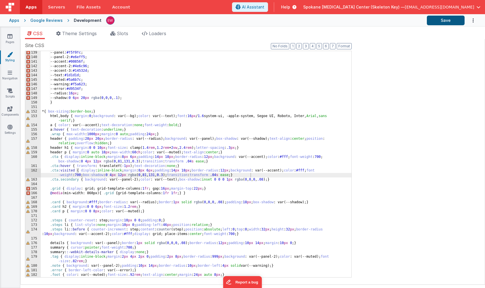
click at [437, 23] on button "Save" at bounding box center [446, 21] width 38 height 10
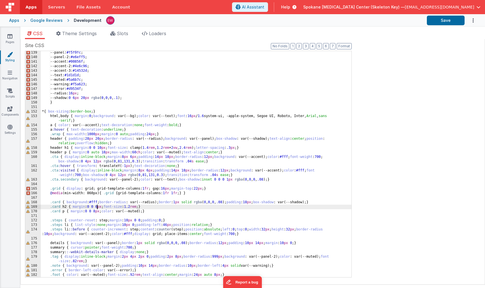
click at [97, 208] on div "--panel: #f5f9fc ; --panel-2: #e6eff5 ; --accent: #00856f ; --accent-2: #4e6c96…" at bounding box center [196, 171] width 311 height 240
click at [98, 208] on div "--panel: #f5f9fc ; --panel-2: #e6eff5 ; --accent: #00856f ; --accent-2: #4e6c96…" at bounding box center [196, 171] width 311 height 240
click at [447, 20] on button "Save" at bounding box center [446, 21] width 38 height 10
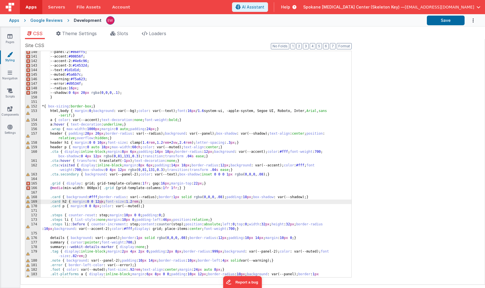
scroll to position [633, 0]
click at [10, 37] on icon at bounding box center [9, 37] width 5 height 6
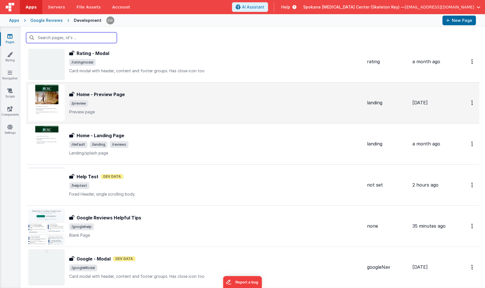
scroll to position [68, 0]
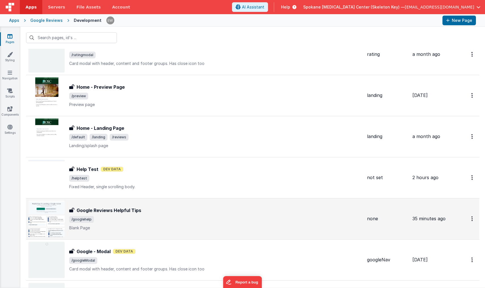
click at [117, 215] on div "Google Reviews Helpful Tips Google Reviews Helpful Tips /googlehelp Blank Page" at bounding box center [216, 219] width 294 height 24
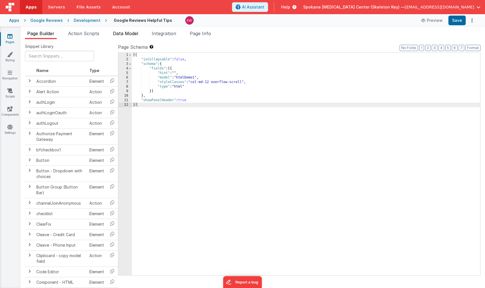
click at [136, 32] on span "Data Model" at bounding box center [125, 34] width 25 height 6
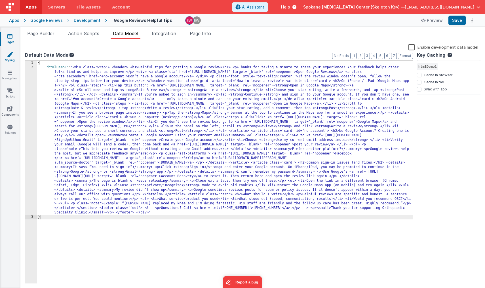
click at [11, 55] on icon at bounding box center [10, 55] width 6 height 6
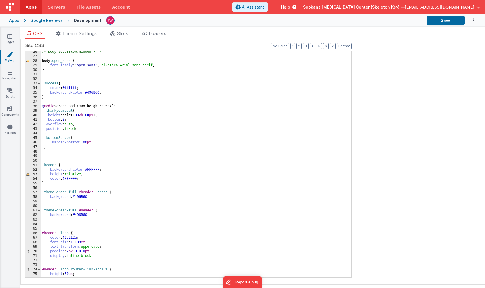
scroll to position [217, 0]
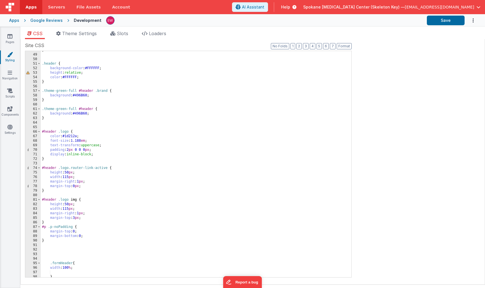
click at [138, 228] on div "} .header { background-color : #FFFFFF ; height : relative ; color : #FFFFFF ; …" at bounding box center [196, 166] width 311 height 236
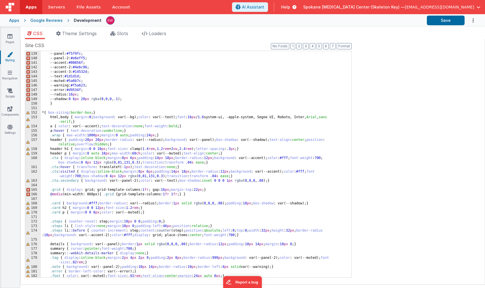
scroll to position [637, 0]
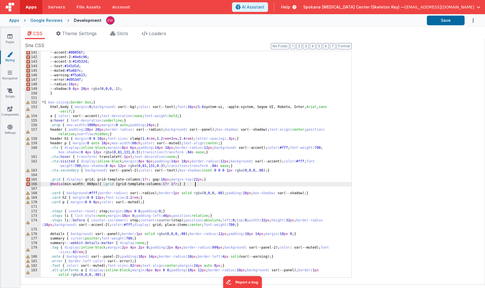
click at [222, 183] on div "--accent: #00856f ; --accent-2: #4e6c96 ; --accent-3: #14532d ; --text: #1d1d1d…" at bounding box center [196, 171] width 311 height 240
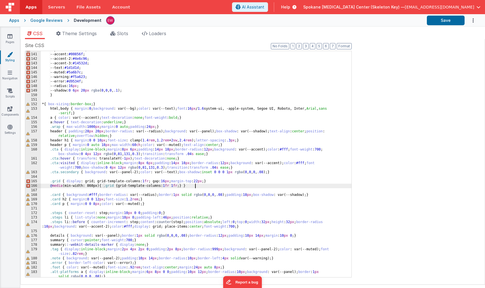
scroll to position [635, 0]
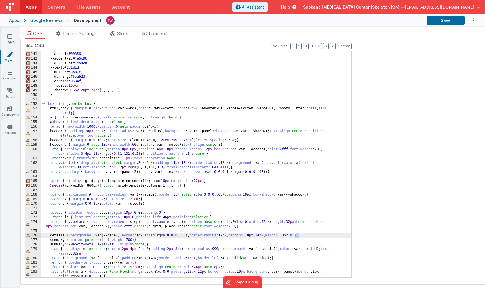
drag, startPoint x: 299, startPoint y: 235, endPoint x: 295, endPoint y: 235, distance: 3.4
click at [295, 235] on div "--panel-2: #e6eff5 ; --accent: #00856f ; --accent-2: #4e6c96 ; --accent-3: #145…" at bounding box center [196, 167] width 311 height 240
click at [441, 22] on button "Save" at bounding box center [446, 21] width 38 height 10
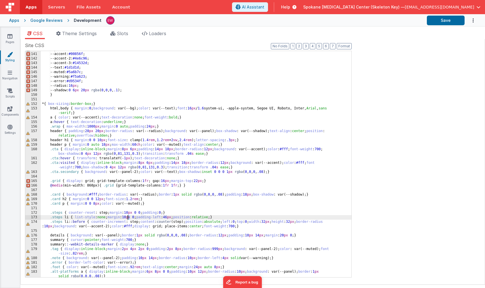
click at [128, 217] on div "--panel-2: #e6eff5 ; --accent: #00856f ; --accent-2: #4e6c96 ; --accent-3: #145…" at bounding box center [196, 167] width 311 height 240
click at [439, 23] on button "Save" at bounding box center [446, 21] width 38 height 10
click at [130, 218] on div "--panel-2: #e6eff5 ; --accent: #00856f ; --accent-2: #4e6c96 ; --accent-3: #145…" at bounding box center [196, 167] width 311 height 240
click at [438, 22] on button "Save" at bounding box center [446, 21] width 38 height 10
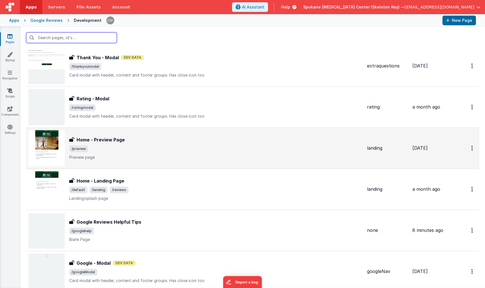
scroll to position [27, 0]
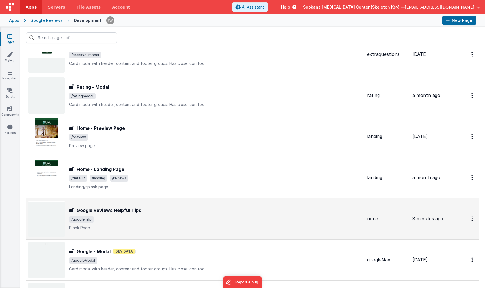
click at [123, 211] on h3 "Google Reviews Helpful Tips" at bounding box center [109, 210] width 65 height 7
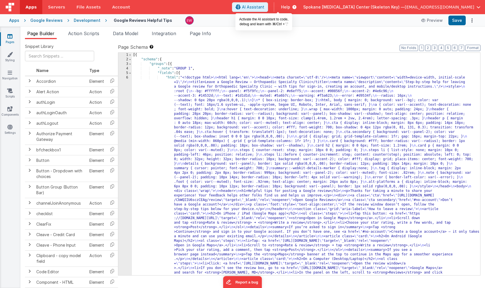
click at [265, 9] on span "AI Assistant" at bounding box center [253, 7] width 22 height 6
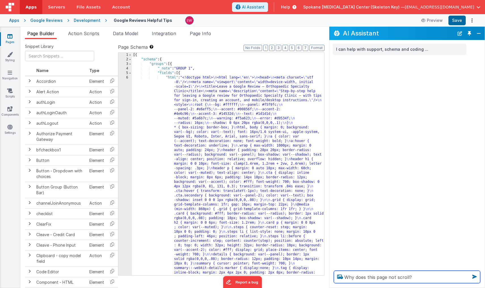
type textarea "Why does this page not scroll?"
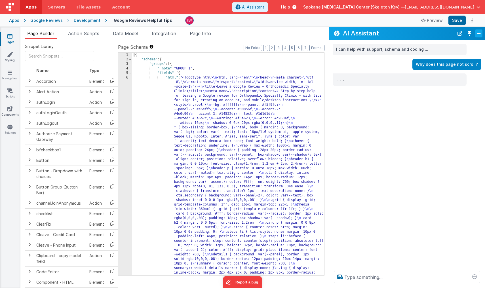
click at [480, 35] on button "Close" at bounding box center [479, 34] width 7 height 8
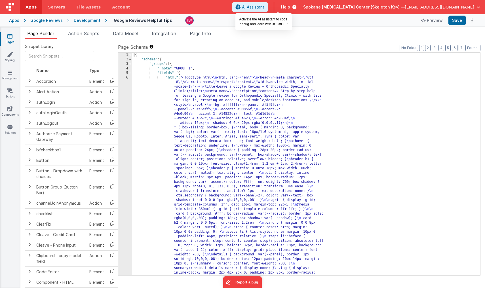
click at [265, 6] on span "AI Assistant" at bounding box center [253, 7] width 22 height 6
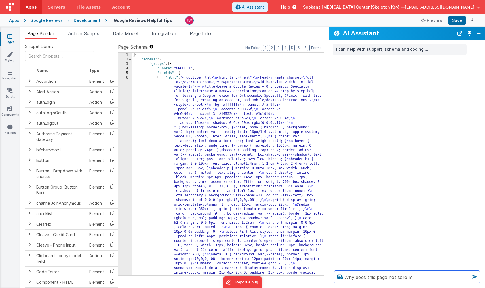
type textarea "Why does this page not scroll?"
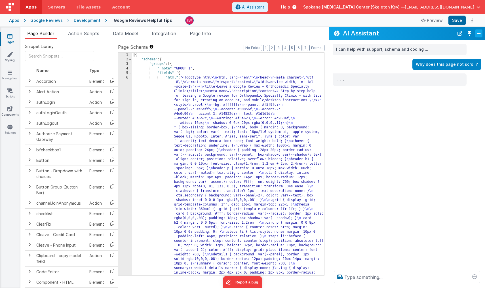
click at [480, 37] on button "Close" at bounding box center [479, 34] width 7 height 8
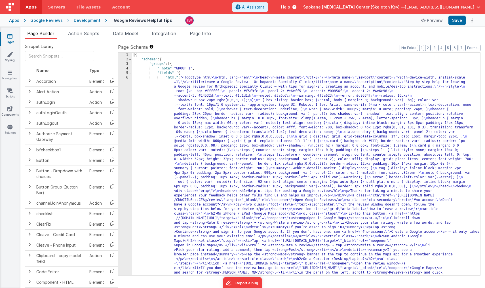
click at [273, 2] on header "Apps Servers File Assets Account Some FUTURE Slot AI Assistant Help Spokane [ME…" at bounding box center [242, 7] width 485 height 14
click at [265, 9] on span "AI Assistant" at bounding box center [253, 7] width 22 height 6
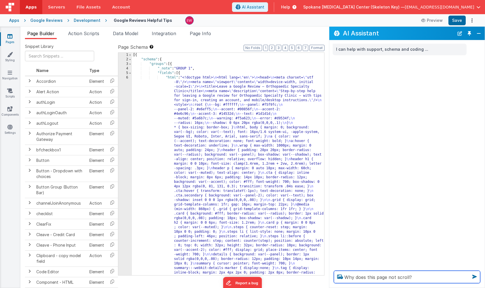
type textarea "Why does this page not scroll?"
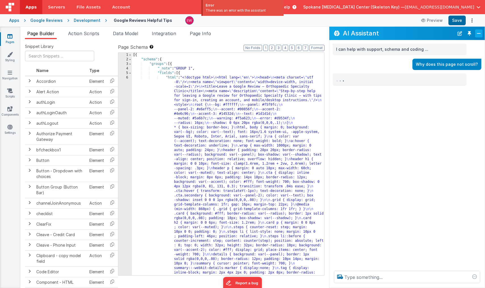
click at [478, 36] on button "Close" at bounding box center [479, 34] width 7 height 8
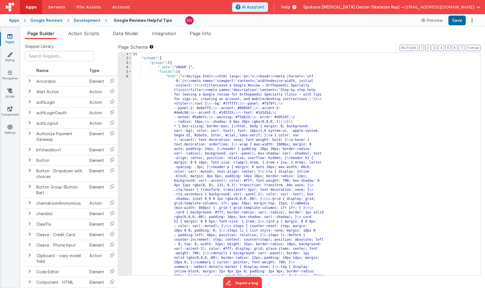
scroll to position [1, 0]
click at [130, 71] on span at bounding box center [130, 72] width 3 height 5
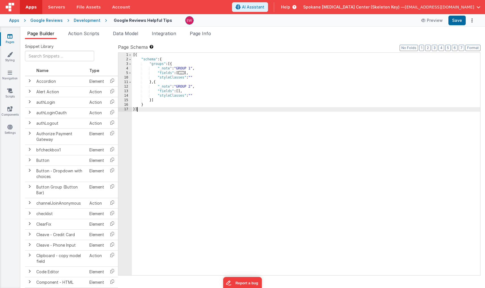
click at [83, 20] on div "Development" at bounding box center [87, 21] width 27 height 6
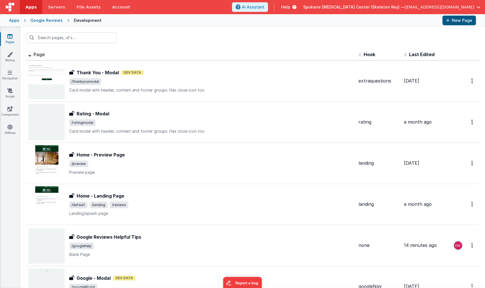
click at [459, 22] on button "New Page" at bounding box center [460, 21] width 34 height 10
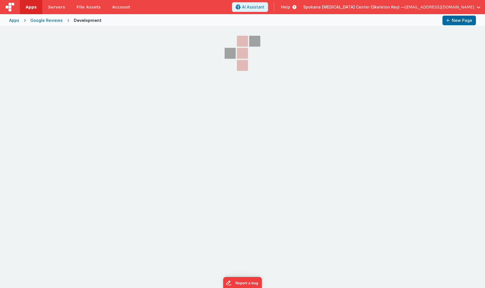
click at [46, 21] on div "Google Reviews" at bounding box center [46, 21] width 32 height 6
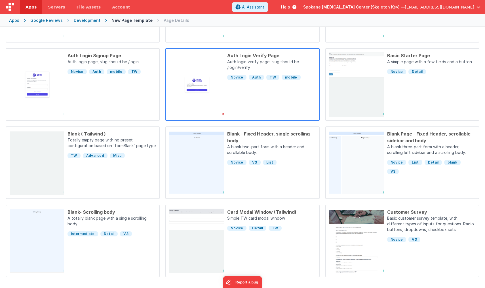
scroll to position [114, 0]
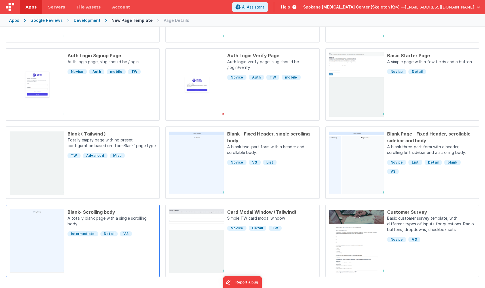
click at [119, 261] on div "Blank- Scrolling body A totally blank page with a single scrolling body. Interm…" at bounding box center [110, 241] width 92 height 65
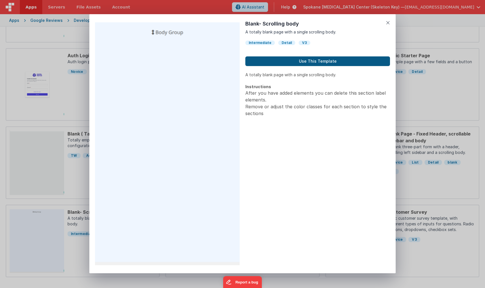
click at [326, 63] on button "Use This Template" at bounding box center [318, 61] width 145 height 10
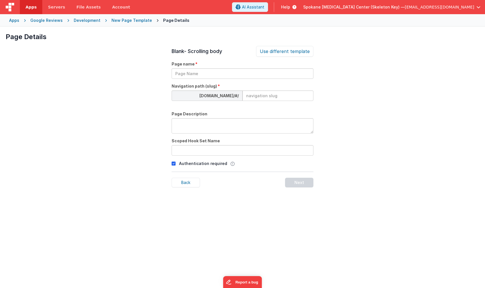
scroll to position [0, 0]
click at [231, 73] on input "text" at bounding box center [243, 73] width 142 height 11
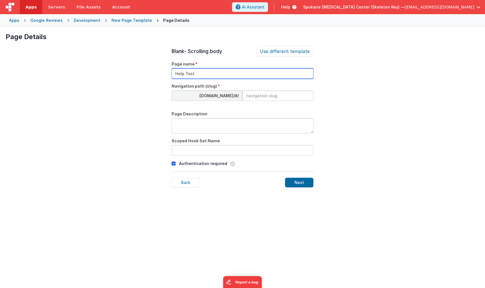
type input "Help Test"
click at [256, 97] on input at bounding box center [278, 96] width 71 height 11
click at [249, 97] on input "htlptest" at bounding box center [278, 96] width 71 height 11
type input "helptest"
click at [347, 89] on div "Page Details Preview Auth Login Forgot Page Auth login page, slug should be /lo…" at bounding box center [242, 171] width 485 height 288
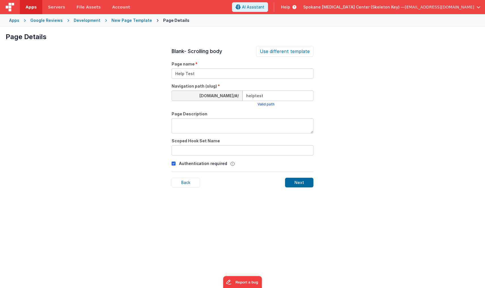
click at [173, 163] on icon at bounding box center [174, 163] width 4 height 7
click at [303, 182] on div "Next" at bounding box center [299, 183] width 28 height 10
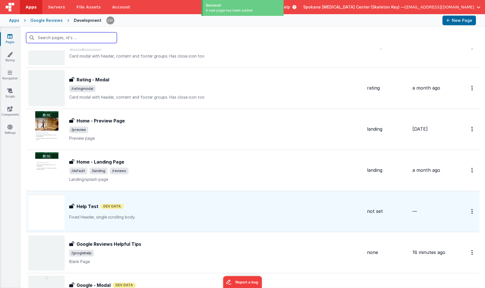
scroll to position [41, 0]
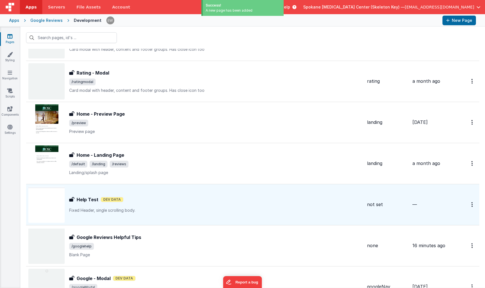
click at [158, 198] on div "Help Test Dev Data" at bounding box center [216, 199] width 294 height 7
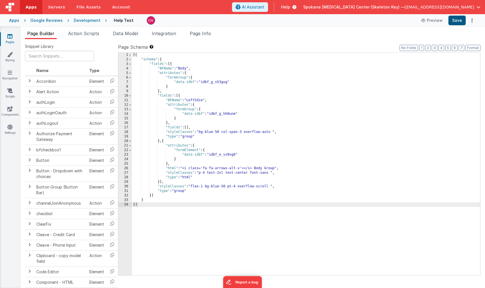
click at [460, 20] on button "Save" at bounding box center [457, 21] width 17 height 10
click at [434, 20] on button "Preview" at bounding box center [432, 20] width 28 height 9
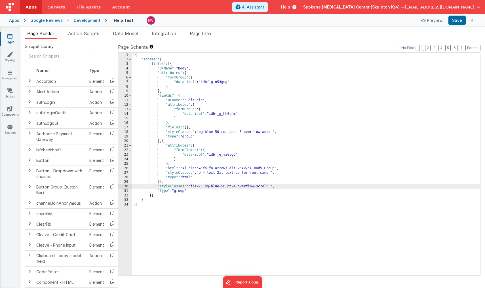
click at [267, 187] on div "[{ "schema" : { "fields" : [{ "BFName" : "Body" , "attributes" : { "formGroup" …" at bounding box center [306, 169] width 349 height 232
drag, startPoint x: 267, startPoint y: 187, endPoint x: 247, endPoint y: 185, distance: 19.7
click at [247, 185] on div "[{ "schema" : { "fields" : [{ "BFName" : "Body" , "attributes" : { "formGroup" …" at bounding box center [306, 169] width 349 height 232
click at [199, 167] on div "[{ "schema" : { "fields" : [{ "BFName" : "Body" , "attributes" : { "formGroup" …" at bounding box center [306, 169] width 349 height 232
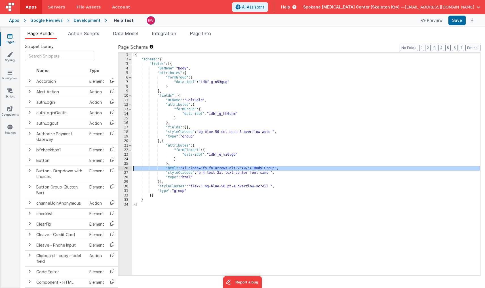
click at [124, 168] on div "26" at bounding box center [125, 168] width 14 height 5
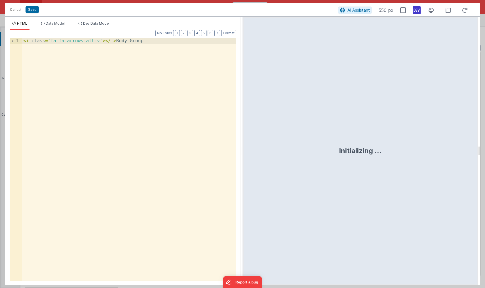
click at [105, 59] on div "< i class = 'fa fa-arrows-alt-v' > </ i > Body Group" at bounding box center [129, 165] width 214 height 255
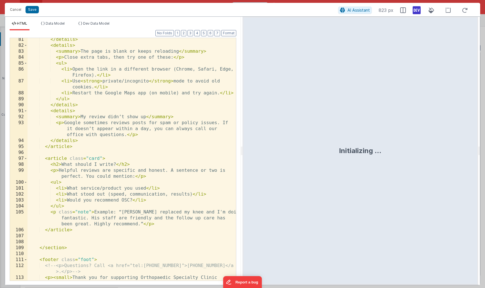
scroll to position [705, 0]
click at [33, 9] on button "Save" at bounding box center [32, 9] width 13 height 7
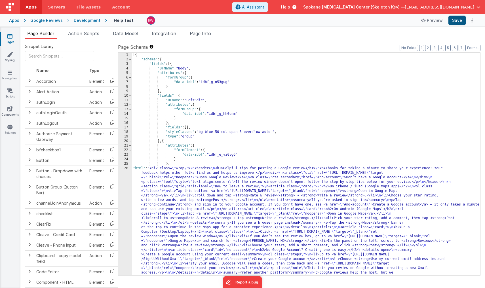
click at [459, 20] on button "Save" at bounding box center [457, 21] width 17 height 10
click at [434, 20] on button "Preview" at bounding box center [432, 20] width 28 height 9
click at [454, 22] on button "Save" at bounding box center [457, 21] width 17 height 10
click at [433, 21] on button "Preview" at bounding box center [432, 20] width 28 height 9
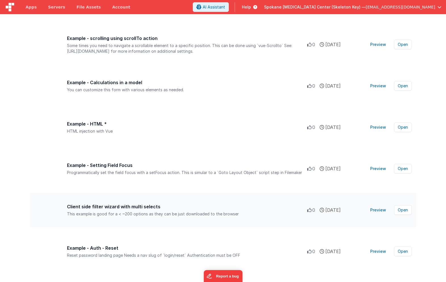
scroll to position [4889, 0]
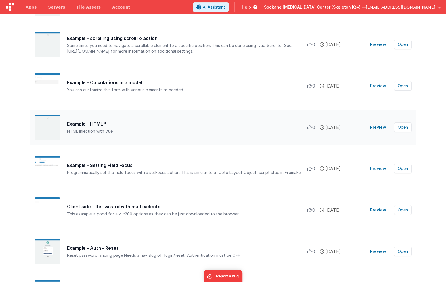
click at [379, 127] on button "Preview" at bounding box center [378, 127] width 23 height 9
click at [403, 129] on button "Open" at bounding box center [403, 128] width 18 height 10
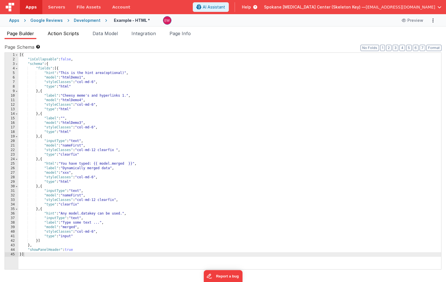
click at [68, 34] on span "Action Scripts" at bounding box center [63, 34] width 31 height 6
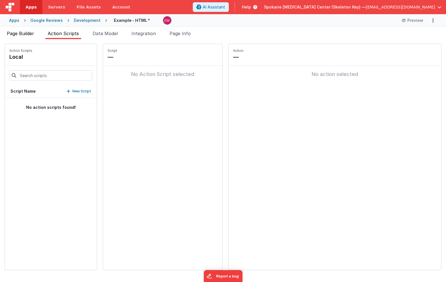
click at [19, 33] on span "Page Builder" at bounding box center [20, 34] width 27 height 6
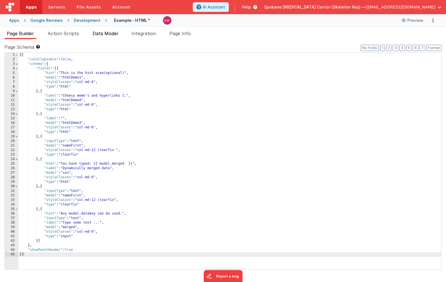
click at [110, 36] on span "Data Model" at bounding box center [105, 34] width 25 height 6
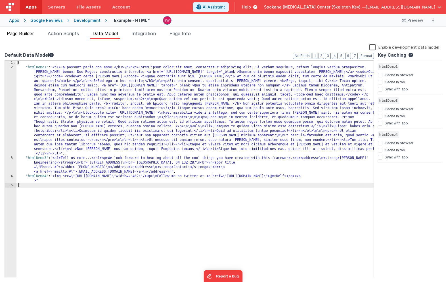
click at [21, 34] on span "Page Builder" at bounding box center [20, 34] width 27 height 6
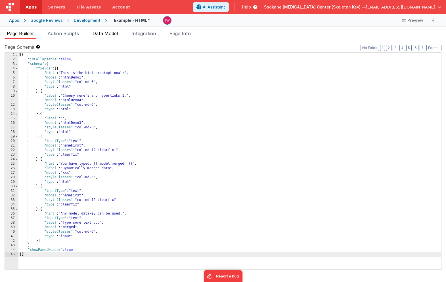
click at [110, 32] on span "Data Model" at bounding box center [105, 34] width 25 height 6
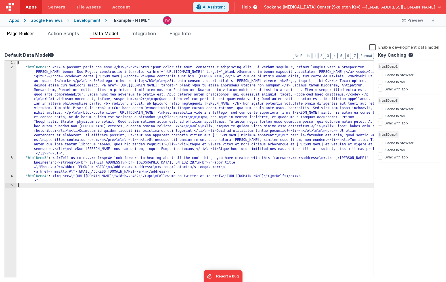
click at [32, 34] on span "Page Builder" at bounding box center [20, 34] width 27 height 6
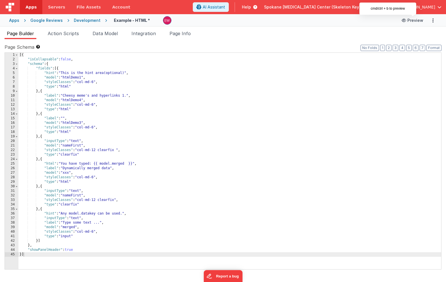
click at [414, 20] on button "Preview" at bounding box center [412, 20] width 28 height 9
click at [49, 89] on div "[{ "isCollapsable" : false , "schema" : { "fields" : [{ "hint" : "This is the h…" at bounding box center [229, 166] width 423 height 226
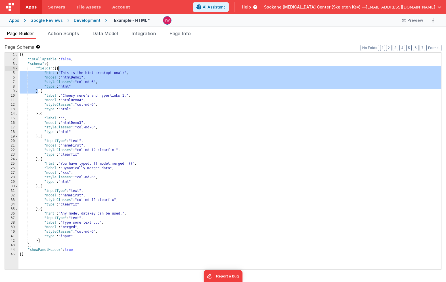
drag, startPoint x: 38, startPoint y: 91, endPoint x: 59, endPoint y: 69, distance: 30.3
click at [59, 69] on div "[{ "isCollapsable" : false , "schema" : { "fields" : [{ "hint" : "This is the h…" at bounding box center [229, 166] width 423 height 226
click at [108, 34] on span "Data Model" at bounding box center [105, 34] width 25 height 6
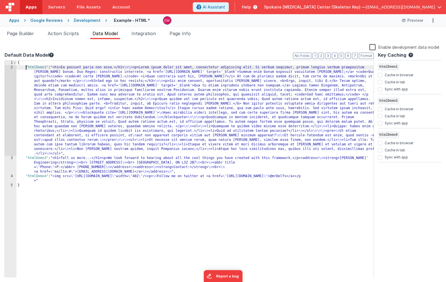
click at [26, 67] on div "{ "htmlDemo1" : "<h1>Ea possunt paria non esse.</h1> \n\n <p>Lorem ipsum dolor …" at bounding box center [194, 174] width 357 height 226
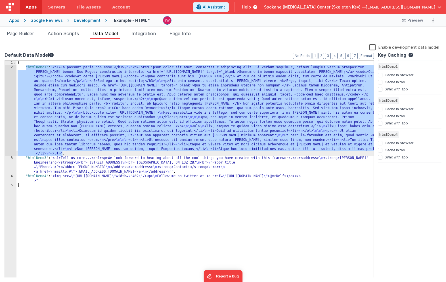
drag, startPoint x: 26, startPoint y: 66, endPoint x: 63, endPoint y: 155, distance: 95.8
click at [63, 155] on div "{ "htmlDemo1" : "<h1>Ea possunt paria non esse.</h1> \n\n <p>Lorem ipsum dolor …" at bounding box center [194, 174] width 357 height 226
click at [19, 34] on span "Page Builder" at bounding box center [20, 34] width 27 height 6
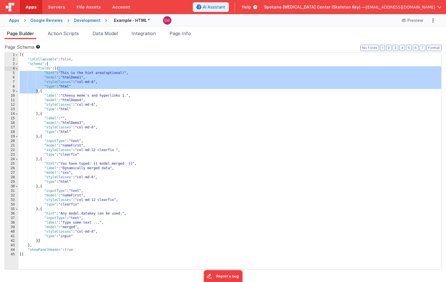
click at [251, 9] on span "Help" at bounding box center [246, 7] width 9 height 6
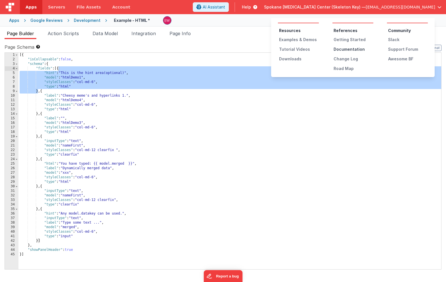
click at [351, 50] on div "Documentation" at bounding box center [354, 50] width 40 height 6
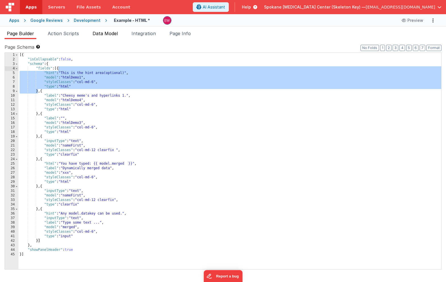
click at [102, 33] on span "Data Model" at bounding box center [105, 34] width 25 height 6
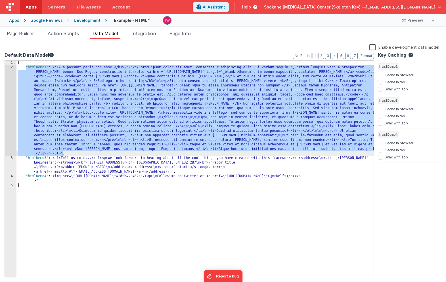
click at [102, 33] on span "Data Model" at bounding box center [105, 34] width 25 height 6
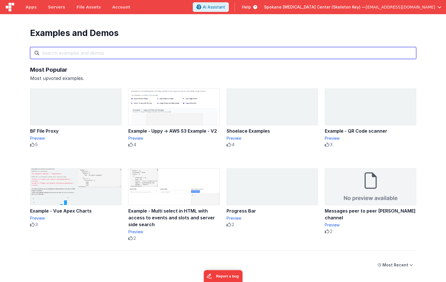
click at [118, 52] on input "text" at bounding box center [223, 53] width 386 height 12
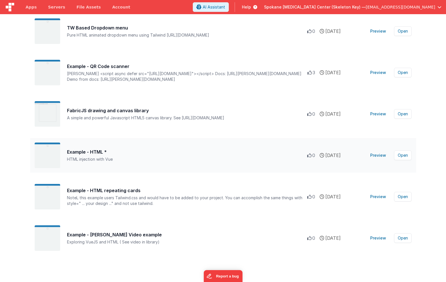
scroll to position [282, 0]
click at [379, 156] on button "Preview" at bounding box center [378, 155] width 23 height 9
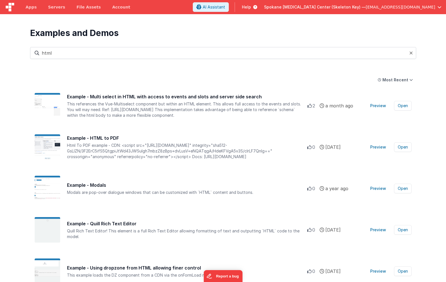
scroll to position [0, 0]
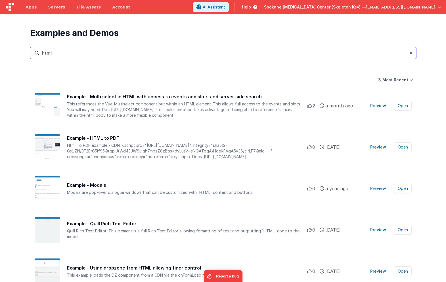
drag, startPoint x: 101, startPoint y: 53, endPoint x: -13, endPoint y: 9, distance: 121.6
click at [0, 9] on html "Apps Servers File Assets Account Some FUTURE Slot AI Assistant Help Spokane Joi…" at bounding box center [223, 141] width 446 height 282
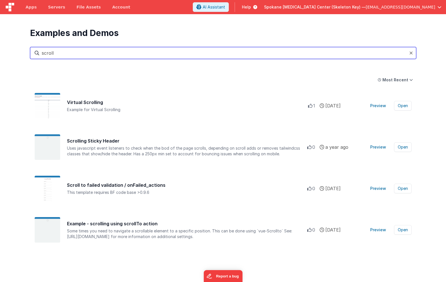
type input "scroll"
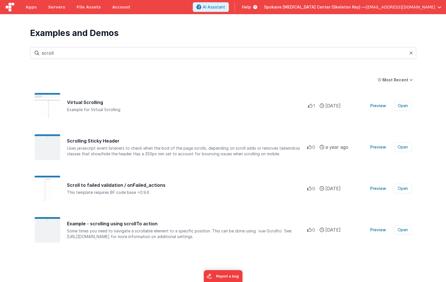
click at [251, 8] on span "Help" at bounding box center [246, 7] width 9 height 6
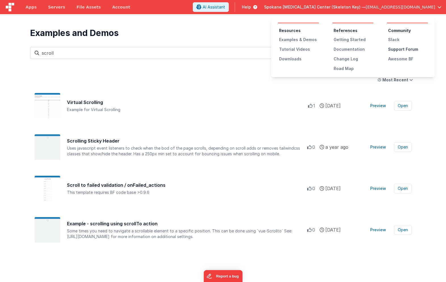
click at [403, 49] on div "Support Forum" at bounding box center [408, 50] width 40 height 6
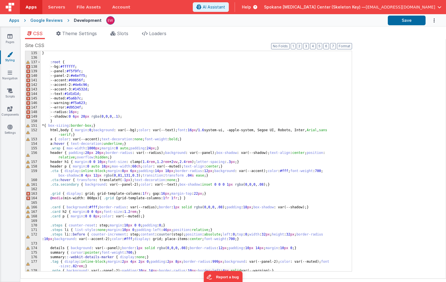
scroll to position [629, 0]
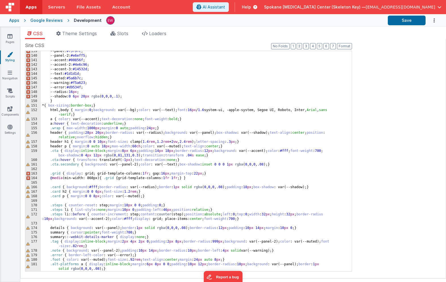
click at [171, 6] on header "Apps Servers File Assets Account Some FUTURE Slot AI Assistant Help Spokane [ME…" at bounding box center [223, 7] width 446 height 14
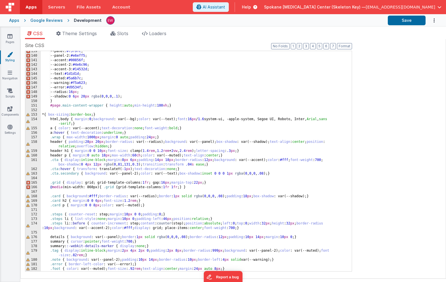
click at [174, 107] on div "--panel: #f5f9fc ; --panel-2: #e6eff5 ; --accent: #00856f ; --accent-2: #4e6c96…" at bounding box center [196, 166] width 311 height 234
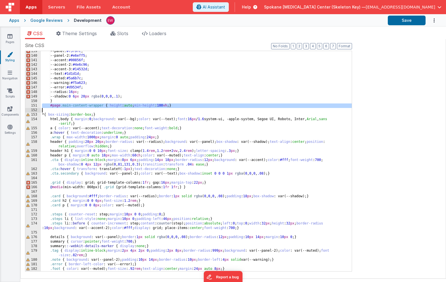
click at [174, 107] on div "--panel: #f5f9fc ; --panel-2: #e6eff5 ; --accent: #00856f ; --accent-2: #4e6c96…" at bounding box center [196, 166] width 311 height 234
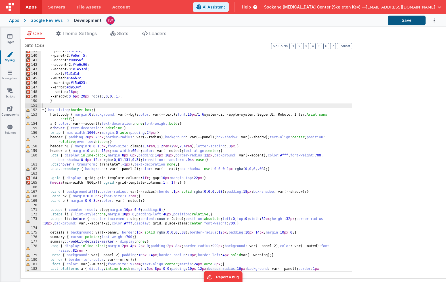
click at [409, 20] on button "Save" at bounding box center [407, 21] width 38 height 10
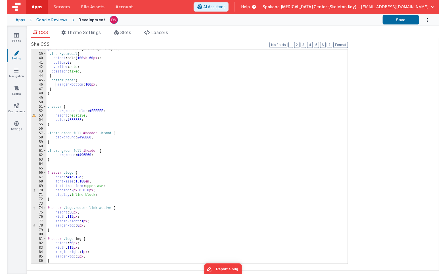
scroll to position [170, 0]
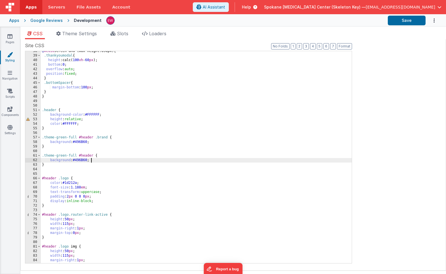
click at [190, 161] on div "@ media screen and (max-height:890px) { .thankyoumodal { height :calc( 100 vh -…" at bounding box center [196, 159] width 311 height 221
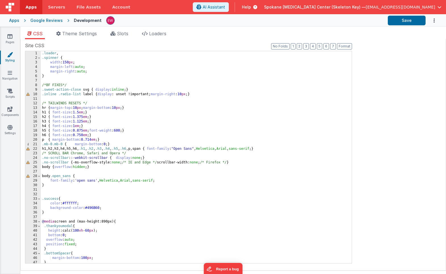
scroll to position [0, 0]
click at [91, 35] on span "Theme Settings" at bounding box center [79, 34] width 35 height 6
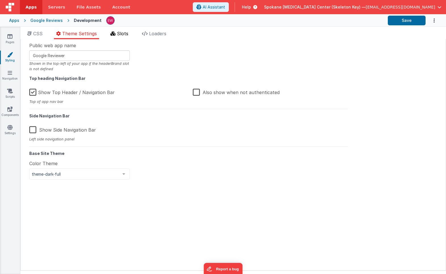
click at [122, 33] on span "Slots" at bounding box center [122, 34] width 11 height 6
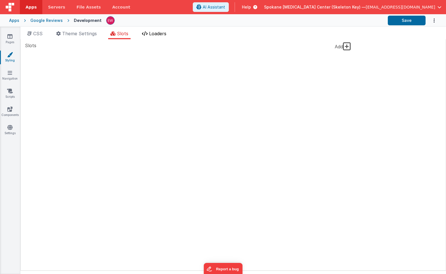
click at [153, 35] on span "Loaders" at bounding box center [157, 34] width 17 height 6
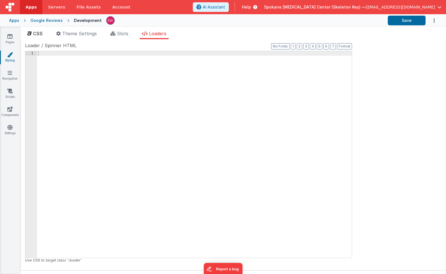
click at [33, 31] on span "CSS" at bounding box center [37, 34] width 9 height 6
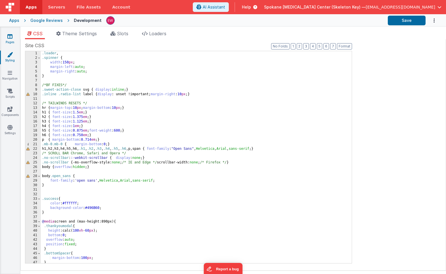
click at [12, 38] on icon at bounding box center [9, 37] width 5 height 6
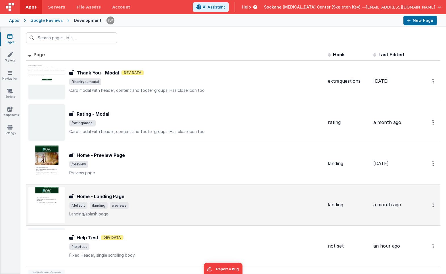
click at [109, 194] on h3 "Home - Landing Page" at bounding box center [101, 196] width 48 height 7
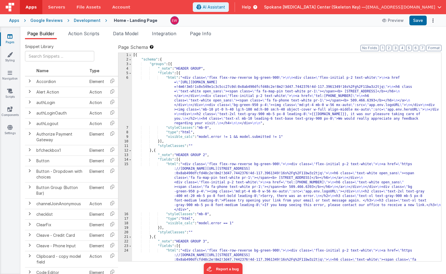
click at [81, 20] on div "Development" at bounding box center [87, 21] width 27 height 6
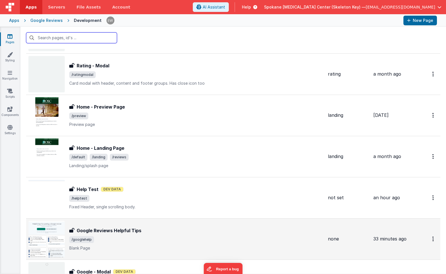
scroll to position [49, 0]
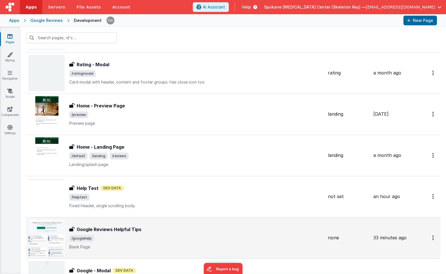
click at [117, 231] on h3 "Google Reviews Helpful Tips" at bounding box center [109, 229] width 65 height 7
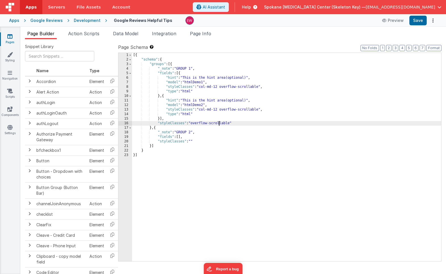
click at [219, 123] on div "[{ "schema" : { "groups" : [{ "_note" : "GROUP 1" , "fields" : [{ "hint" : "Thi…" at bounding box center [286, 161] width 309 height 217
click at [227, 123] on div "[{ "schema" : { "groups" : [{ "_note" : "GROUP 1" , "fields" : [{ "hint" : "Thi…" at bounding box center [286, 161] width 309 height 217
click at [252, 110] on div "[{ "schema" : { "groups" : [{ "_note" : "GROUP 1" , "fields" : [{ "hint" : "Thi…" at bounding box center [286, 161] width 309 height 217
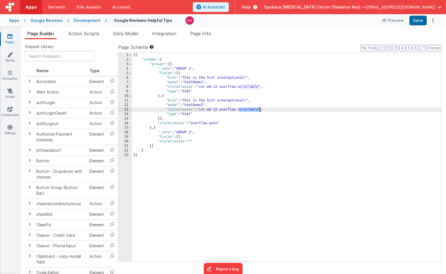
click at [252, 110] on div "[{ "schema" : { "groups" : [{ "_note" : "GROUP 1" , "fields" : [{ "hint" : "Thi…" at bounding box center [286, 161] width 309 height 217
click at [417, 20] on button "Save" at bounding box center [417, 21] width 17 height 10
click at [250, 86] on div "[{ "schema" : { "groups" : [{ "_note" : "GROUP 1" , "fields" : [{ "hint" : "Thi…" at bounding box center [286, 161] width 309 height 217
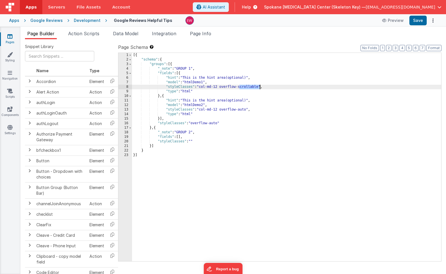
click at [250, 86] on div "[{ "schema" : { "groups" : [{ "_note" : "GROUP 1" , "fields" : [{ "hint" : "Thi…" at bounding box center [286, 161] width 309 height 217
click at [420, 19] on button "Save" at bounding box center [417, 21] width 17 height 10
click at [390, 22] on button "Preview" at bounding box center [393, 20] width 28 height 9
click at [243, 86] on div "[{ "schema" : { "groups" : [{ "_note" : "GROUP 1" , "fields" : [{ "hint" : "Thi…" at bounding box center [286, 161] width 309 height 217
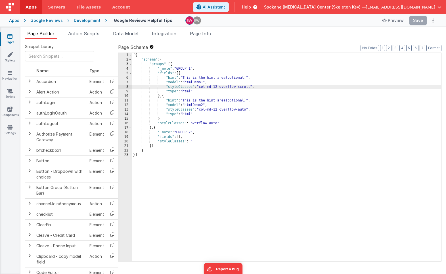
click at [353, 35] on ul "Page Builder Action Scripts Data Model Integration Page Info" at bounding box center [233, 34] width 426 height 9
click at [248, 84] on div "[{ "schema" : { "groups" : [{ "_note" : "GROUP 1" , "fields" : [{ "hint" : "Thi…" at bounding box center [286, 161] width 309 height 217
click at [247, 86] on div "[{ "schema" : { "groups" : [{ "_note" : "GROUP 1" , "fields" : [{ "hint" : "Thi…" at bounding box center [286, 161] width 309 height 217
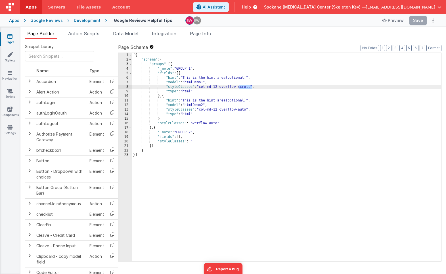
click at [287, 29] on div "Page Builder Action Scripts Data Model Integration Page Info Snippet Library Na…" at bounding box center [233, 150] width 426 height 247
click at [281, 33] on ul "Page Builder Action Scripts Data Model Integration Page Info" at bounding box center [233, 34] width 426 height 9
click at [10, 39] on link "Pages" at bounding box center [10, 39] width 20 height 11
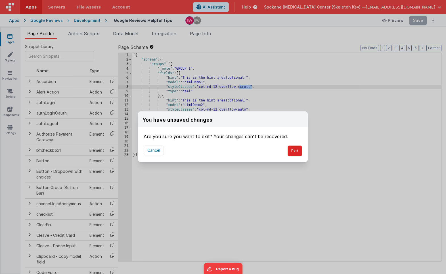
click at [298, 152] on button "Exit" at bounding box center [295, 150] width 14 height 11
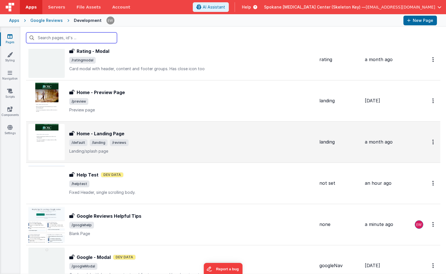
scroll to position [69, 0]
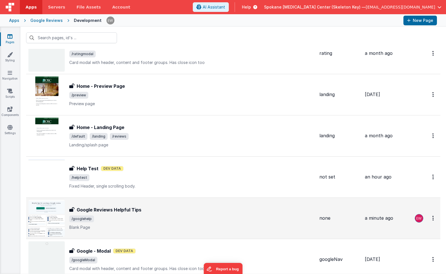
click at [117, 206] on div "Google Reviews Helpful Tips Google Reviews Helpful Tips /googlehelp Blank Page" at bounding box center [171, 218] width 286 height 36
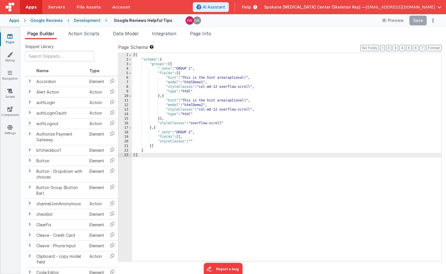
click at [219, 84] on div "[{ "schema" : { "groups" : [{ "_note" : "GROUP 1" , "fields" : [{ "hint" : "Thi…" at bounding box center [286, 161] width 309 height 217
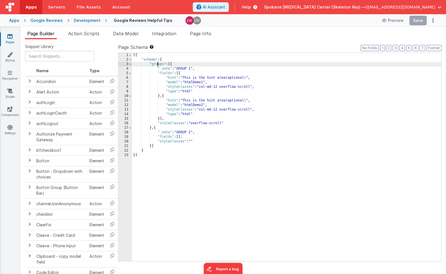
click at [157, 65] on div "[{ "schema" : { "groups" : [{ "_note" : "GROUP 1" , "fields" : [{ "hint" : "Thi…" at bounding box center [286, 161] width 309 height 217
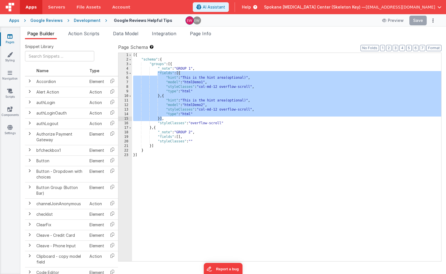
drag, startPoint x: 158, startPoint y: 73, endPoint x: 162, endPoint y: 120, distance: 47.0
click at [162, 120] on div "[{ "schema" : { "groups" : [{ "_note" : "GROUP 1" , "fields" : [{ "hint" : "Thi…" at bounding box center [286, 161] width 309 height 217
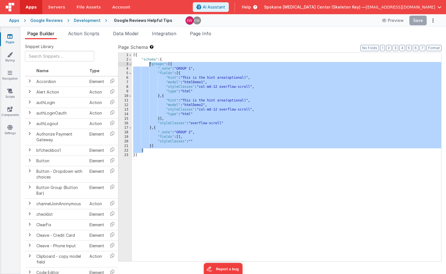
drag, startPoint x: 131, startPoint y: 116, endPoint x: 150, endPoint y: 66, distance: 53.0
click at [150, 66] on div "[{ "schema" : { "groups" : [{ "_note" : "GROUP 1" , "fields" : [{ "hint" : "Thi…" at bounding box center [286, 161] width 309 height 217
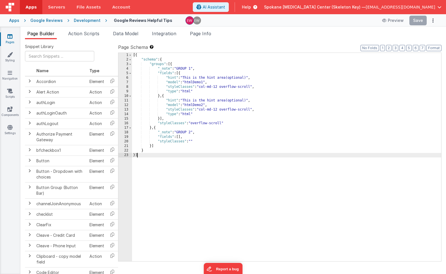
click at [160, 172] on div "[{ "schema" : { "groups" : [{ "_note" : "GROUP 1" , "fields" : [{ "hint" : "Thi…" at bounding box center [286, 161] width 309 height 217
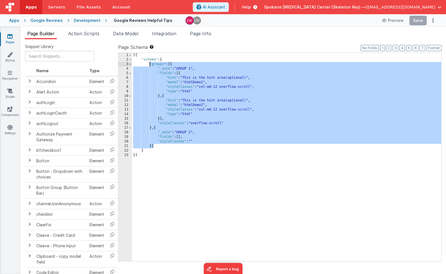
drag, startPoint x: 154, startPoint y: 146, endPoint x: 150, endPoint y: 64, distance: 83.0
click at [150, 64] on div "[{ "schema" : { "groups" : [{ "_note" : "GROUP 1" , "fields" : [{ "hint" : "Thi…" at bounding box center [286, 161] width 309 height 217
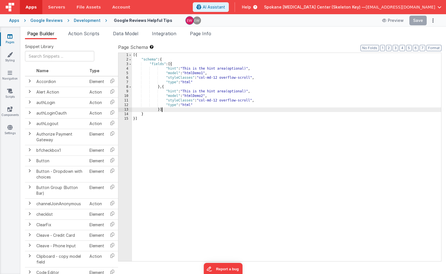
click at [413, 34] on ul "Page Builder Action Scripts Data Model Integration Page Info" at bounding box center [233, 34] width 426 height 9
click at [245, 32] on ul "Page Builder Action Scripts Data Model Integration Page Info" at bounding box center [233, 34] width 426 height 9
click at [193, 20] on img at bounding box center [197, 20] width 8 height 8
click at [186, 19] on img at bounding box center [190, 20] width 8 height 8
click at [193, 19] on img at bounding box center [197, 20] width 8 height 8
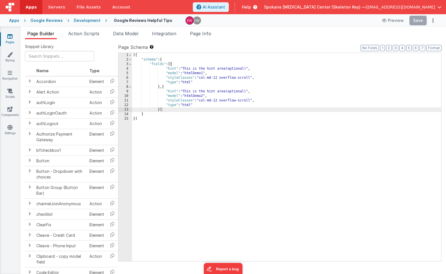
click at [193, 20] on img at bounding box center [197, 20] width 8 height 8
click at [186, 20] on img at bounding box center [190, 20] width 8 height 8
click at [251, 18] on div at bounding box center [279, 20] width 189 height 9
click at [124, 31] on span "Data Model" at bounding box center [125, 34] width 25 height 6
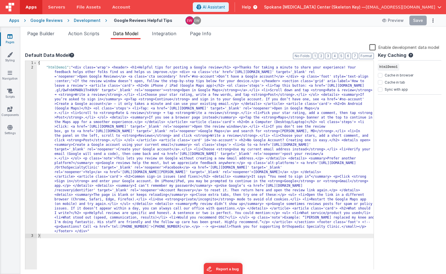
click at [110, 68] on div "{ "htmlDemo1" : "<div class='wrap'> <header> <h1>Helpful tips for posting a Goo…" at bounding box center [205, 169] width 337 height 217
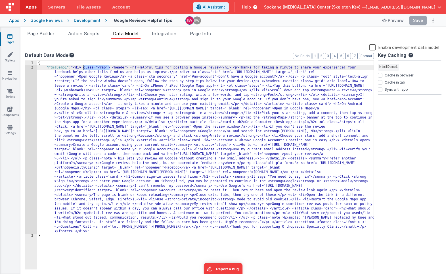
drag, startPoint x: 110, startPoint y: 68, endPoint x: 83, endPoint y: 68, distance: 26.7
click at [83, 68] on div "{ "htmlDemo1" : "<div class='wrap'> <header> <h1>Helpful tips for posting a Goo…" at bounding box center [205, 169] width 337 height 217
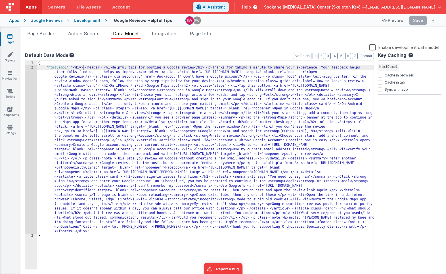
click at [354, 32] on ul "Page Builder Action Scripts Data Model Integration Page Info" at bounding box center [233, 34] width 426 height 9
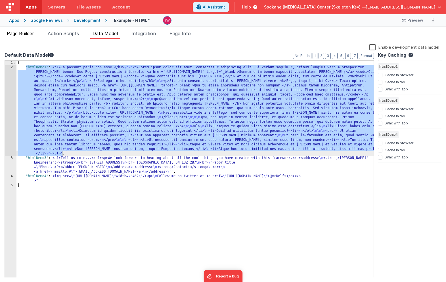
click at [26, 35] on span "Page Builder" at bounding box center [20, 34] width 27 height 6
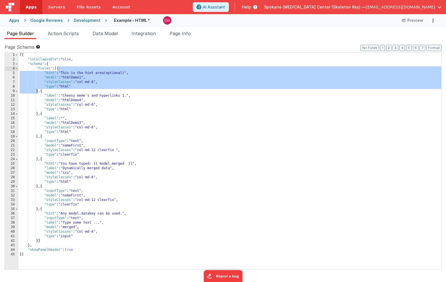
click at [70, 251] on div "[{ "isCollapsable" : false , "schema" : { "fields" : [{ "hint" : "This is the h…" at bounding box center [229, 166] width 423 height 226
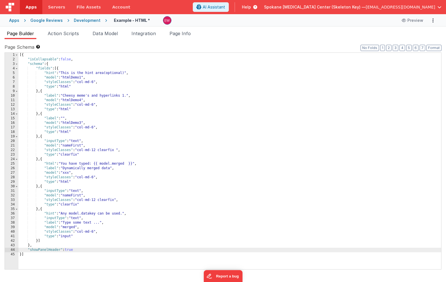
click at [52, 250] on div "[{ "isCollapsable" : false , "schema" : { "fields" : [{ "hint" : "This is the h…" at bounding box center [229, 166] width 423 height 226
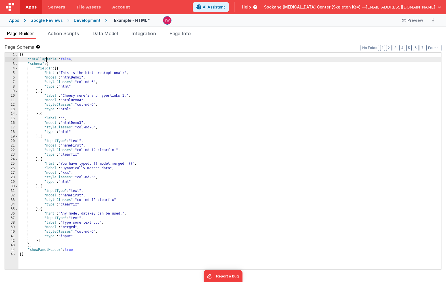
click at [47, 60] on div "[{ "isCollapsable" : false , "schema" : { "fields" : [{ "hint" : "This is the h…" at bounding box center [229, 166] width 423 height 226
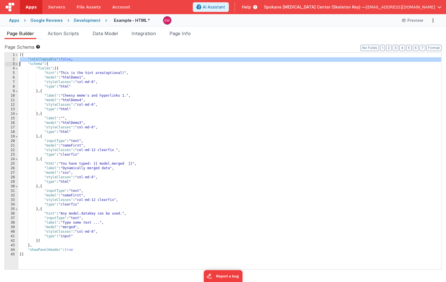
click at [47, 60] on div "[{ "isCollapsable" : false , "schema" : { "fields" : [{ "hint" : "This is the h…" at bounding box center [229, 166] width 423 height 226
